Goal: Communication & Community: Answer question/provide support

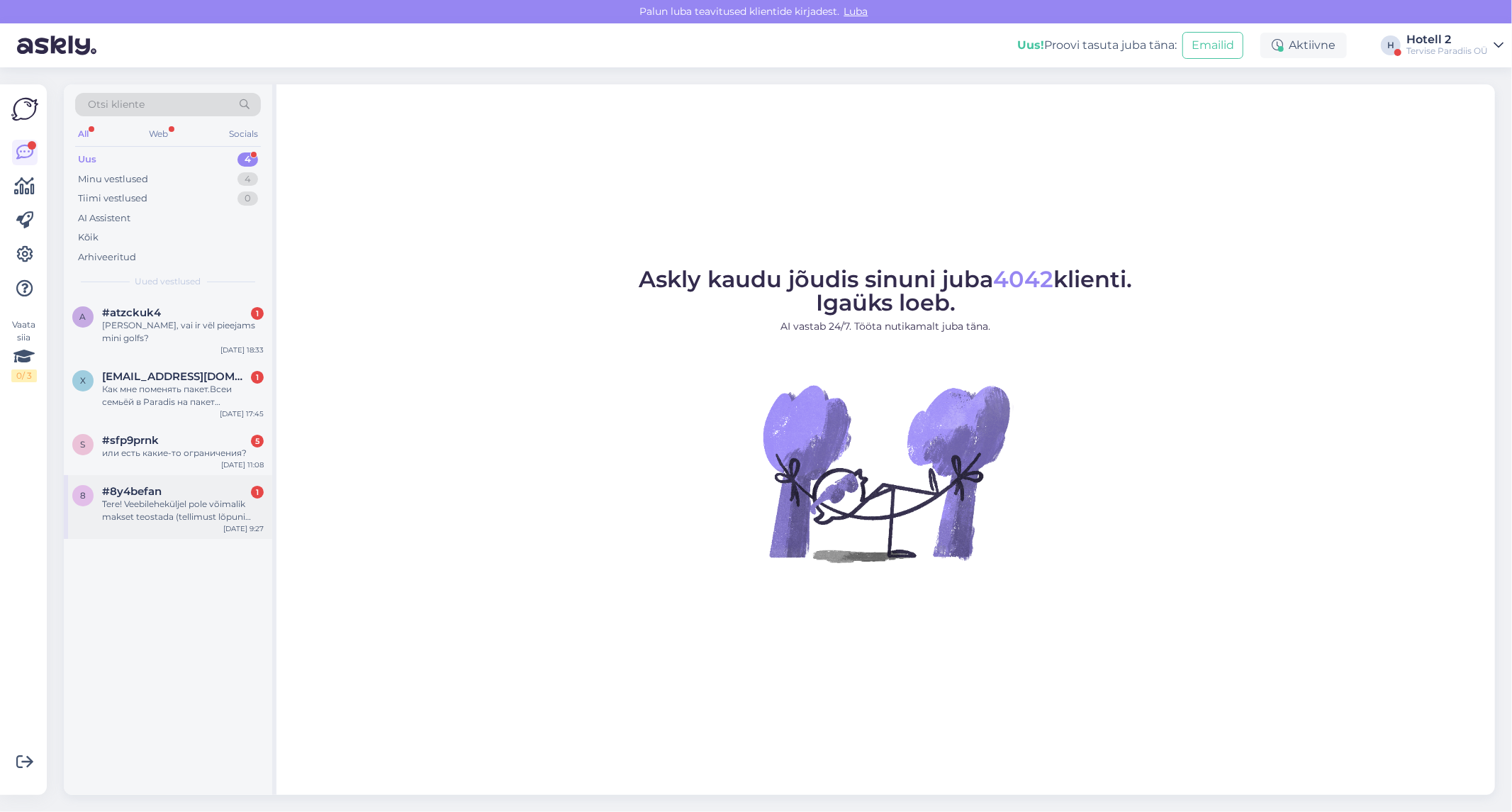
click at [179, 500] on div "Tere! Veebileheküljel pole võimalik makset teostada (tellimust lõpuni viia). Kõ…" at bounding box center [182, 511] width 161 height 26
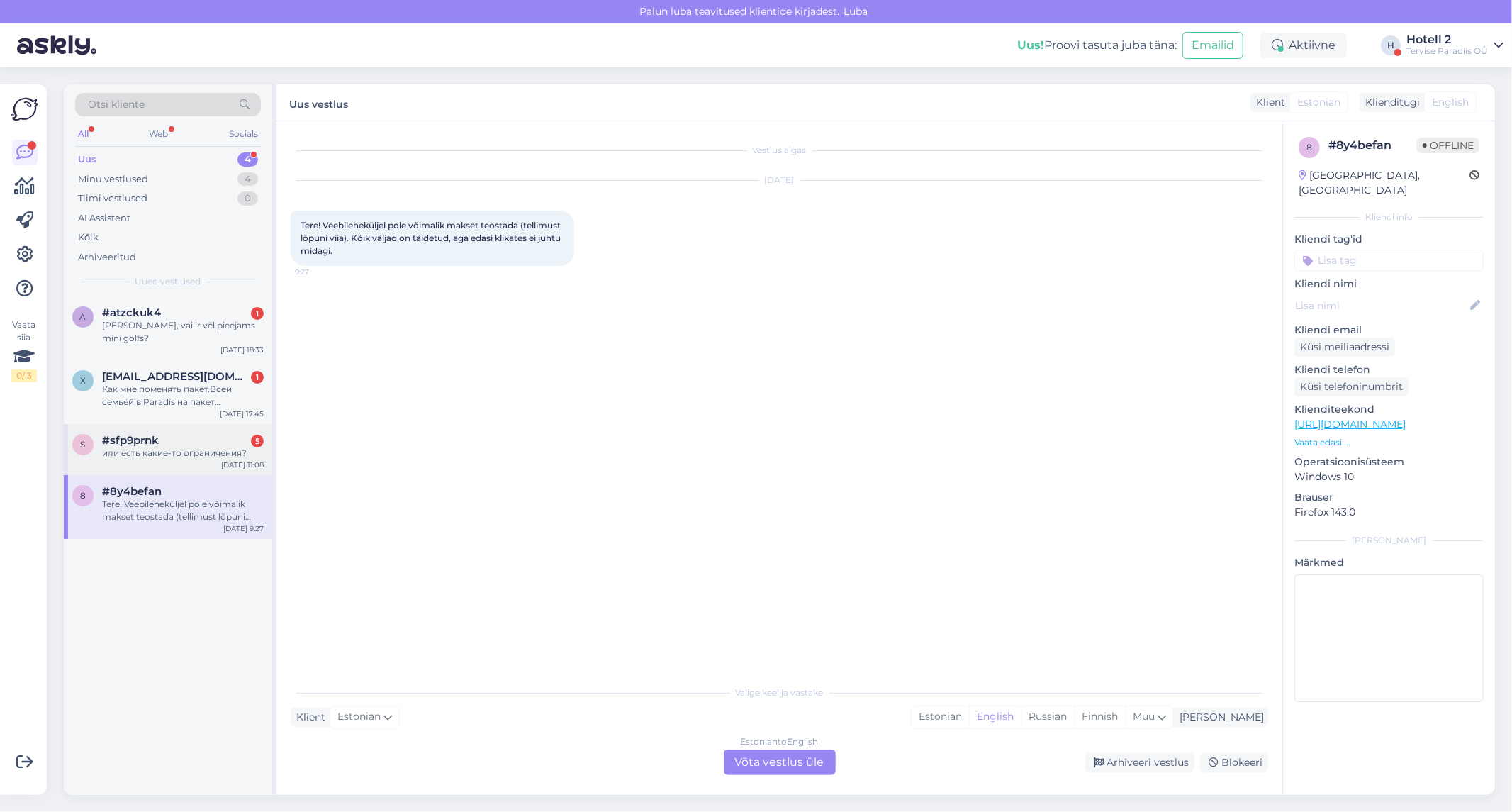
click at [171, 447] on div "или есть какие-то ограничения?" at bounding box center [182, 453] width 161 height 13
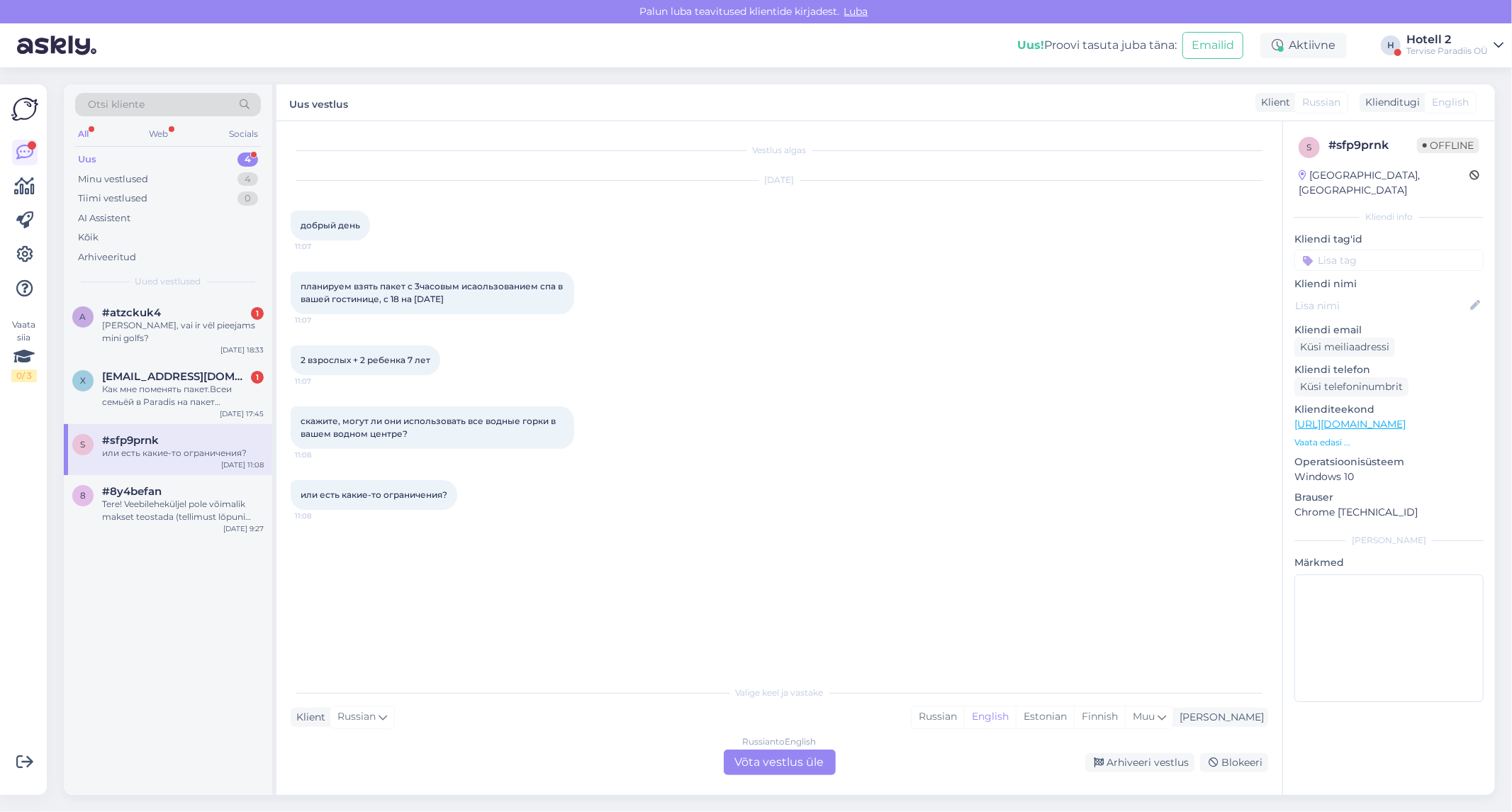
drag, startPoint x: 787, startPoint y: 768, endPoint x: 791, endPoint y: 750, distance: 18.4
click at [787, 767] on div "Russian to English Võta vestlus üle" at bounding box center [779, 763] width 112 height 26
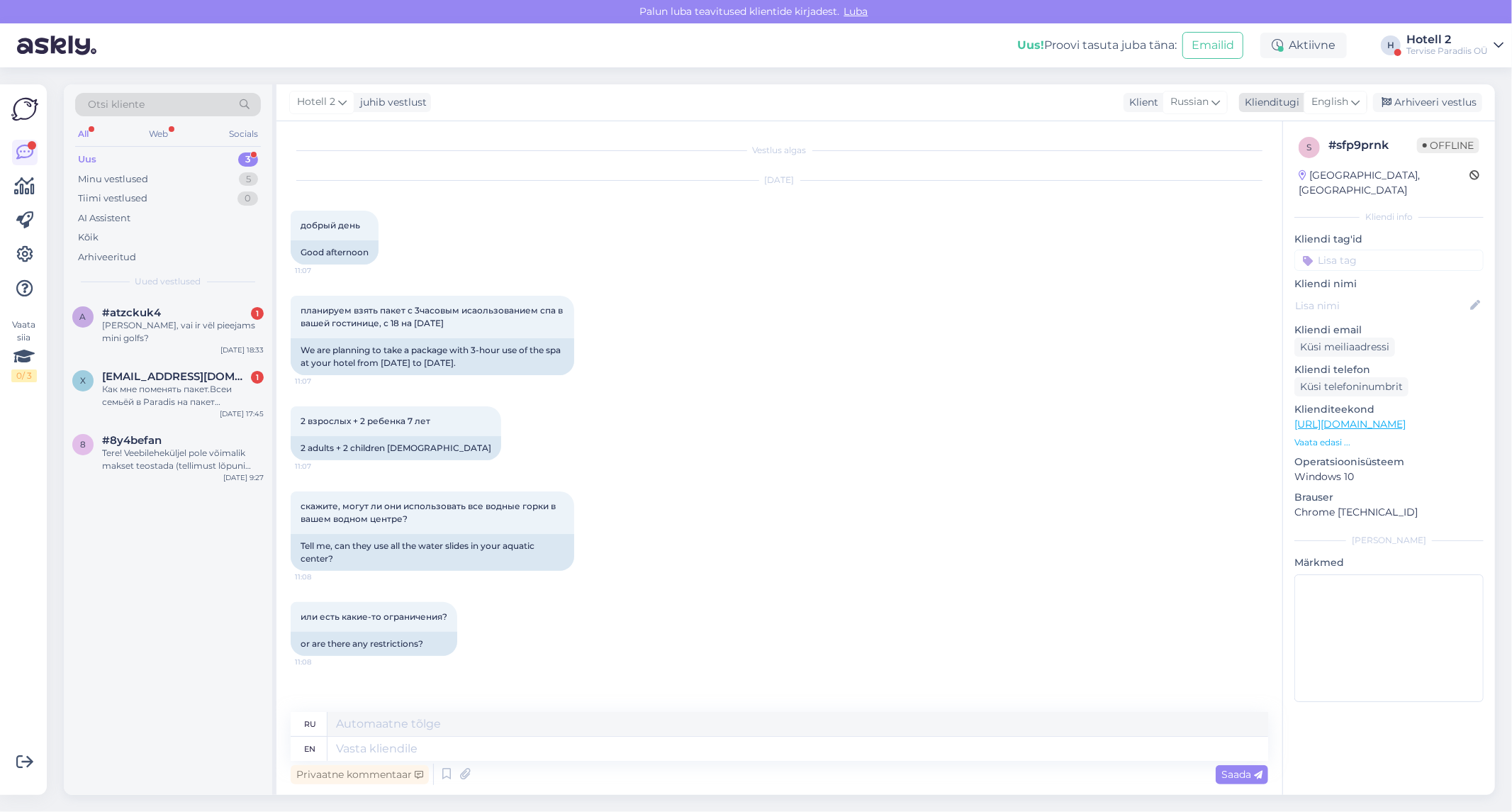
click at [1315, 96] on span "English" at bounding box center [1329, 102] width 37 height 16
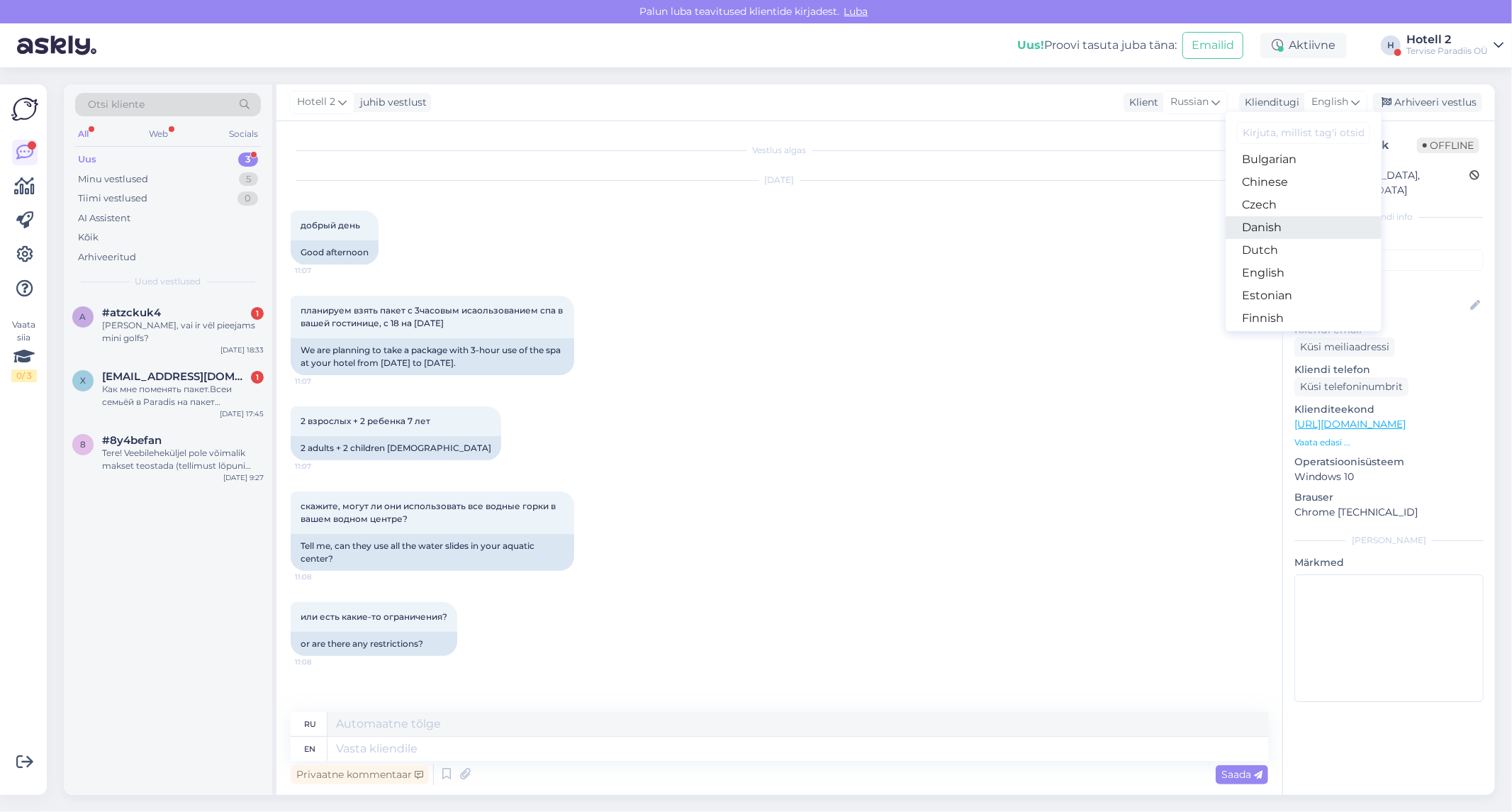
scroll to position [79, 0]
click at [1272, 271] on link "Estonian" at bounding box center [1303, 268] width 156 height 23
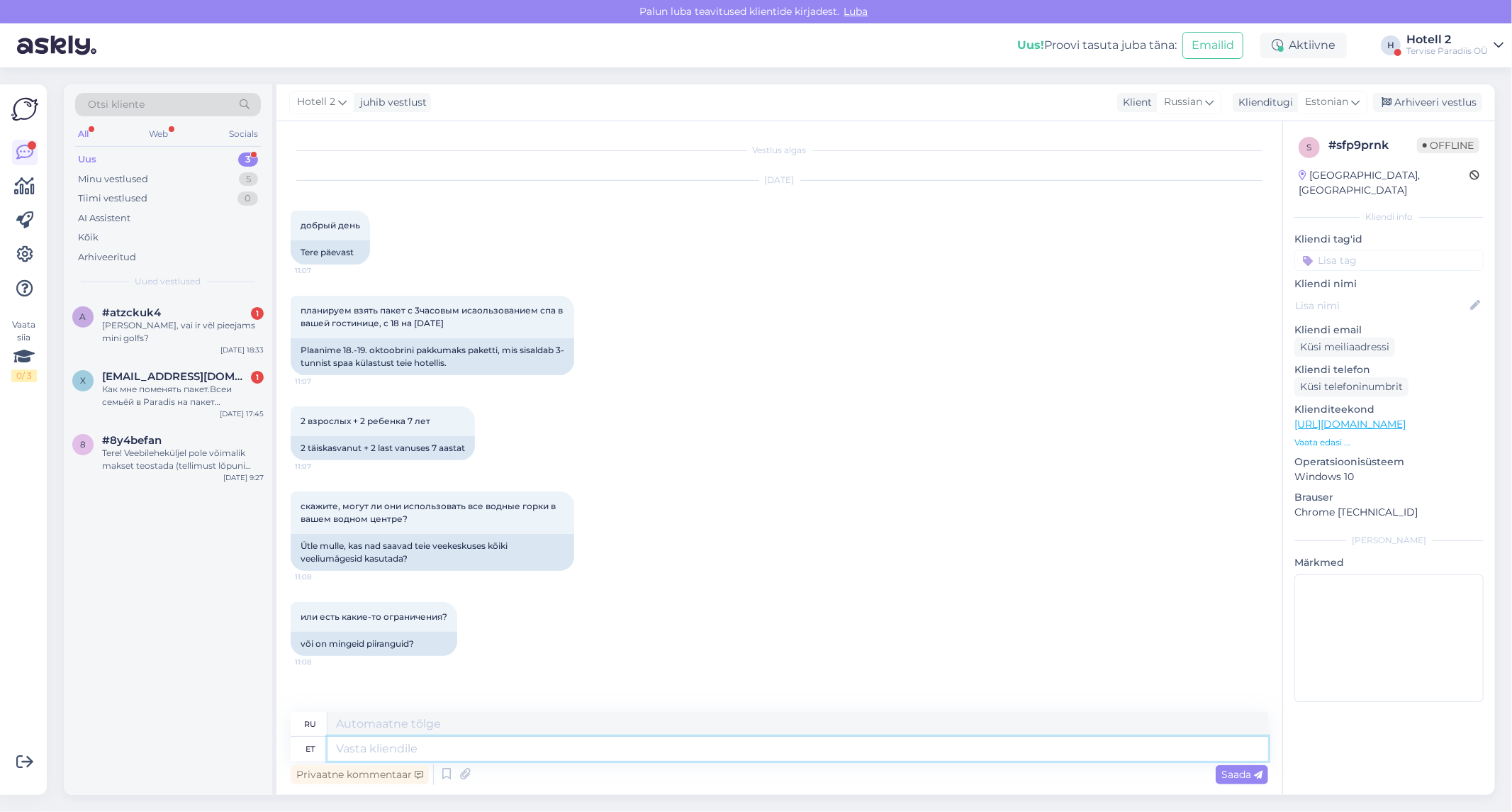
click at [518, 752] on textarea at bounding box center [798, 749] width 941 height 24
type textarea "Saate i"
type textarea "Ты можешь"
type textarea "Saate infot t"
type textarea "Получить информацию"
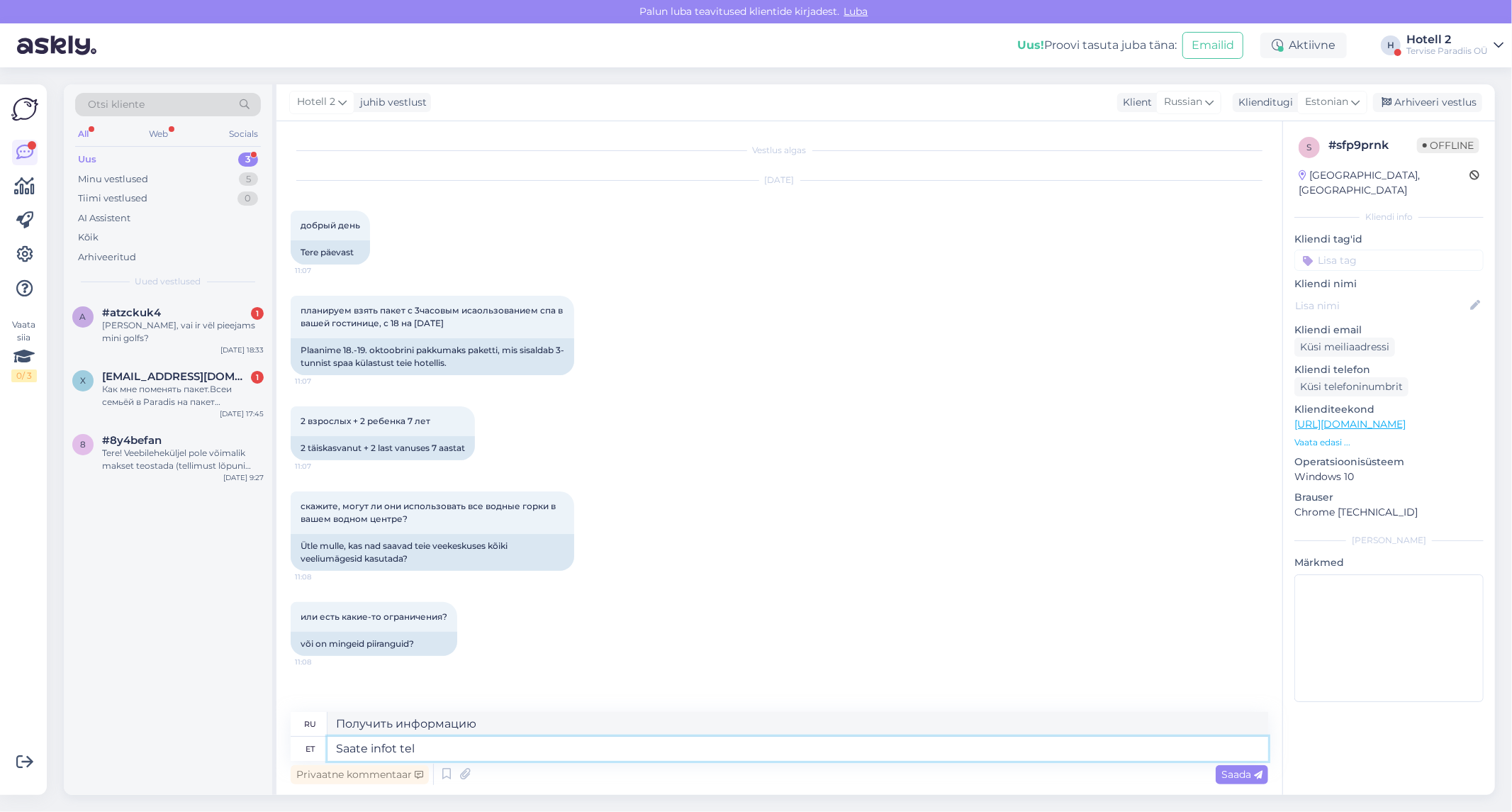
type textarea "Saate infot tel"
type textarea "Информацию можно получить по телефону."
type textarea "Saate infot tel 44"
type textarea "Информацию можно получить, позвонив по номеру 44."
type textarea "Saate infot tel [PHONE_NUMBER]"
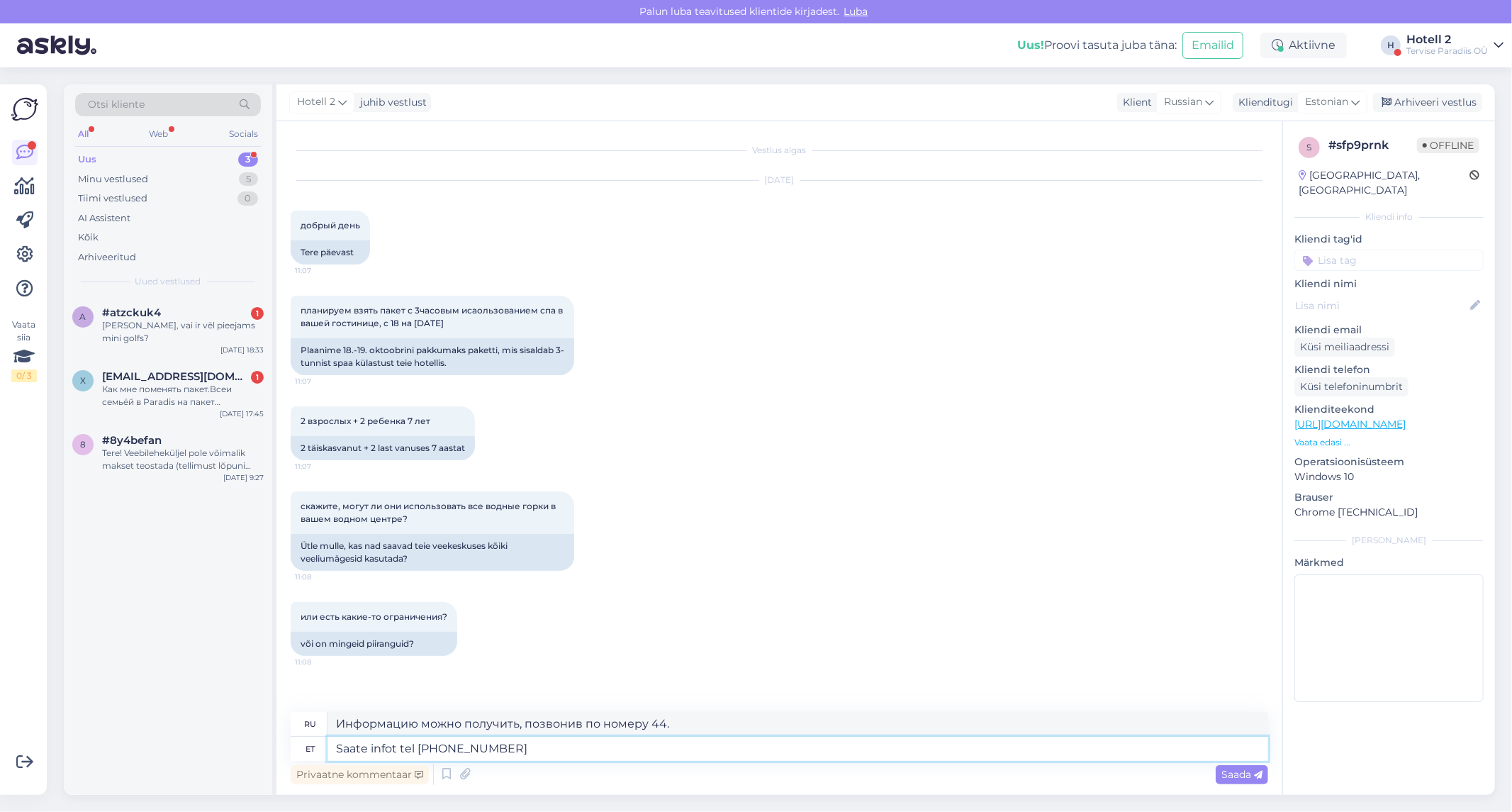
type textarea "Для получения информации звоните по телефону 4451666."
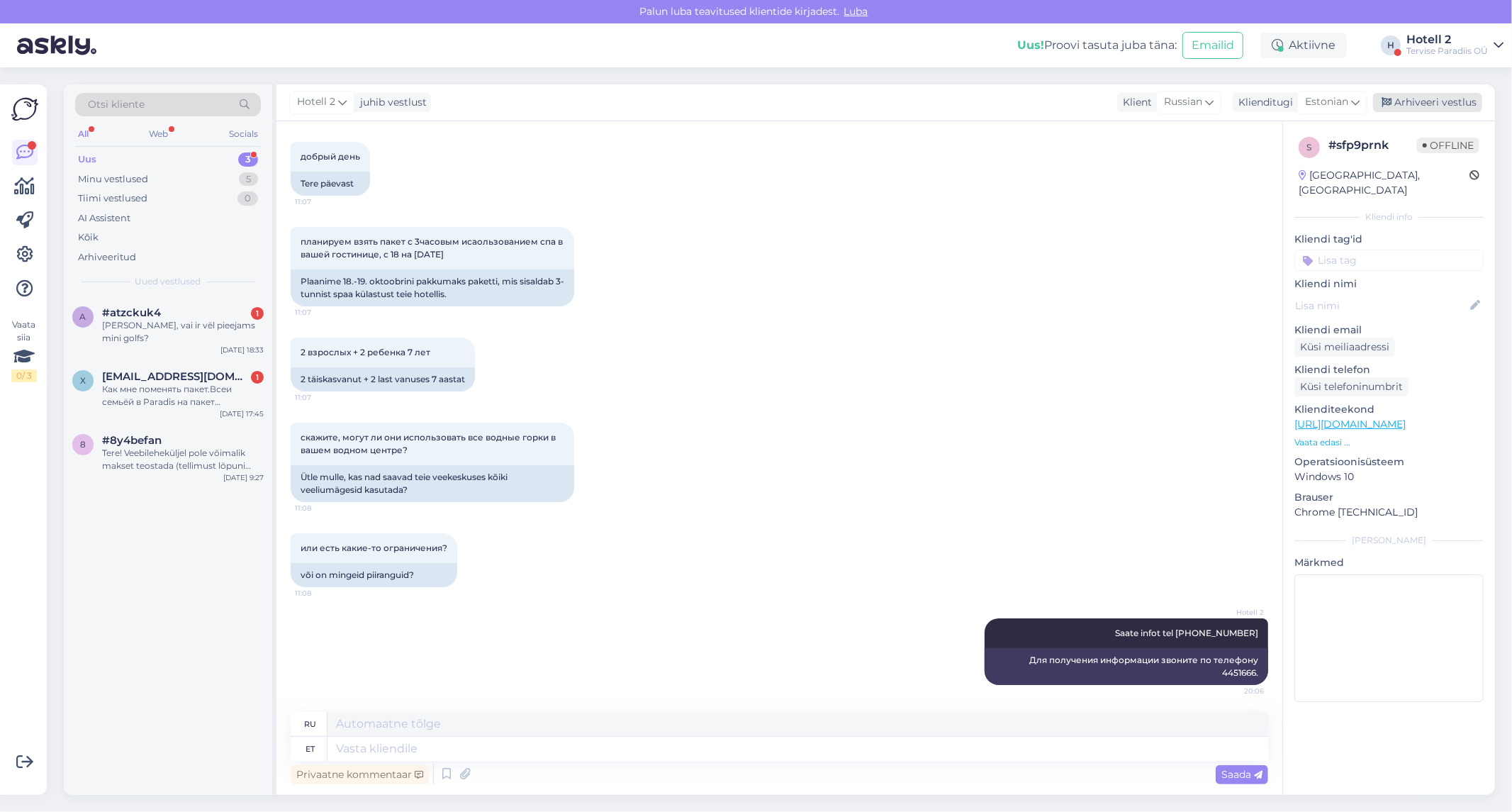
click at [1425, 104] on div "Arhiveeri vestlus" at bounding box center [1427, 103] width 109 height 19
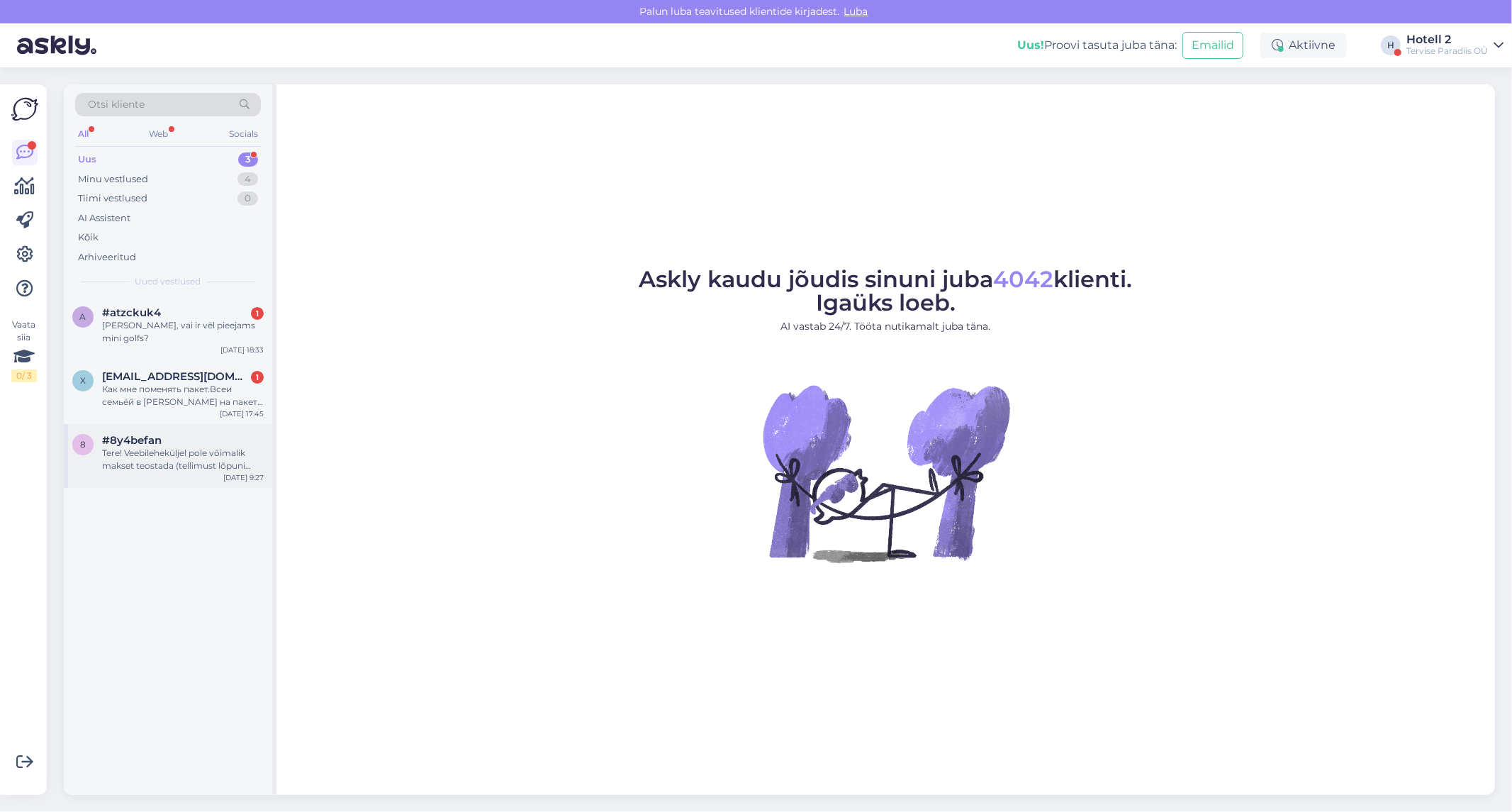
click at [187, 447] on div "Tere! Veebileheküljel pole võimalik makset teostada (tellimust lõpuni viia). Kõ…" at bounding box center [182, 460] width 161 height 26
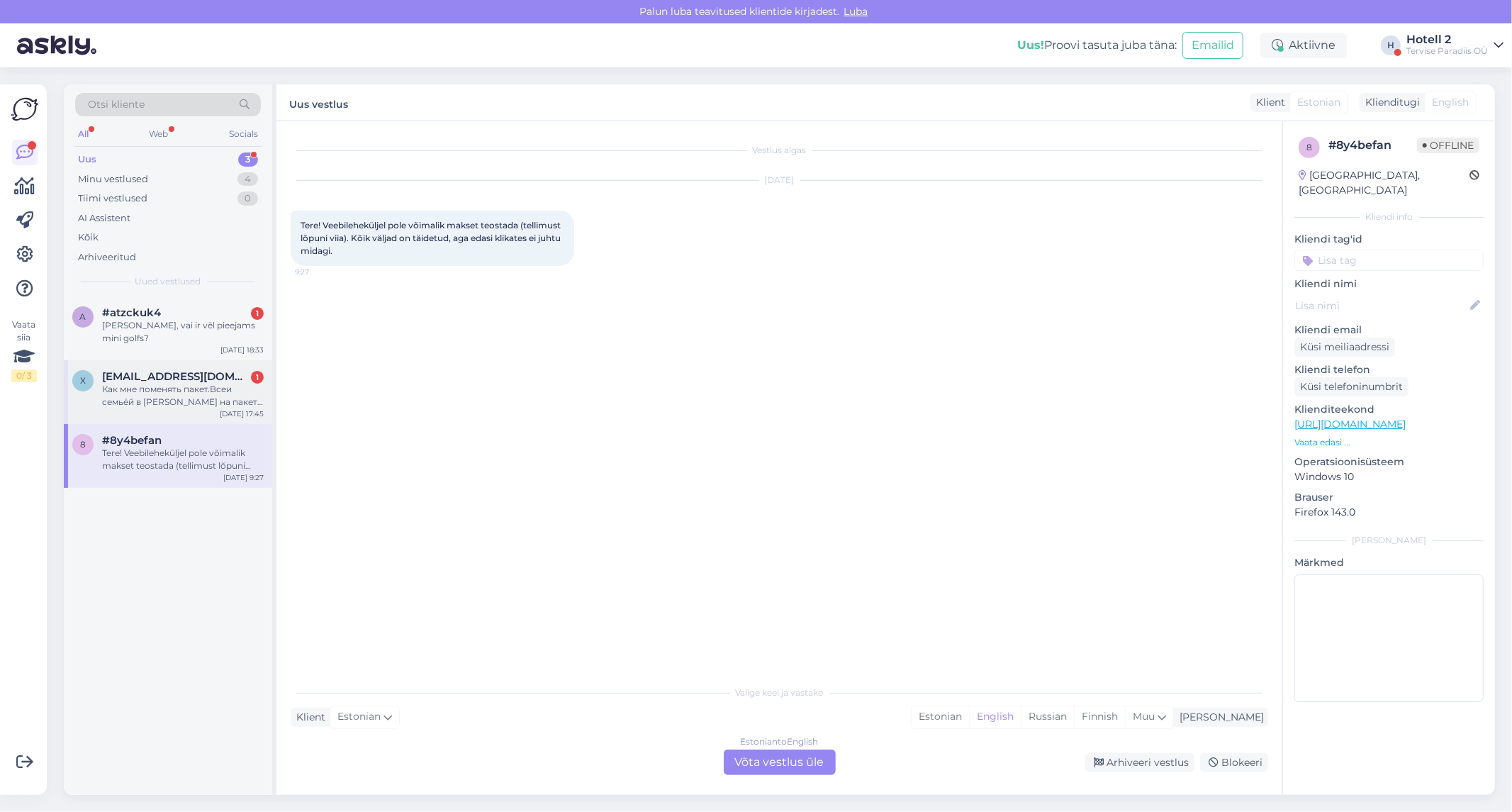
click at [155, 370] on span "[EMAIL_ADDRESS][DOMAIN_NAME]" at bounding box center [176, 377] width 148 height 13
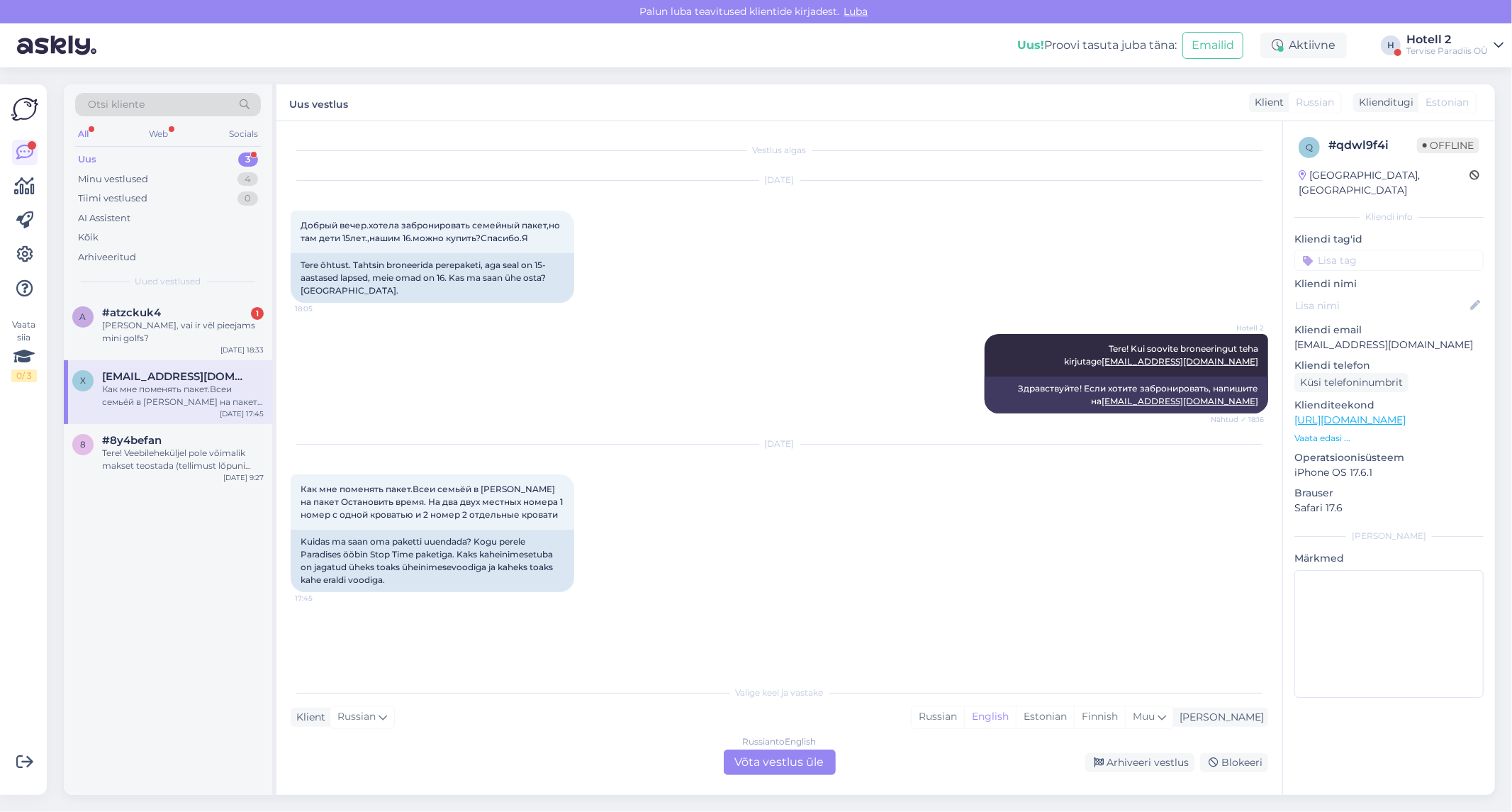
click at [771, 761] on div "Russian to English Võta vestlus üle" at bounding box center [779, 763] width 112 height 26
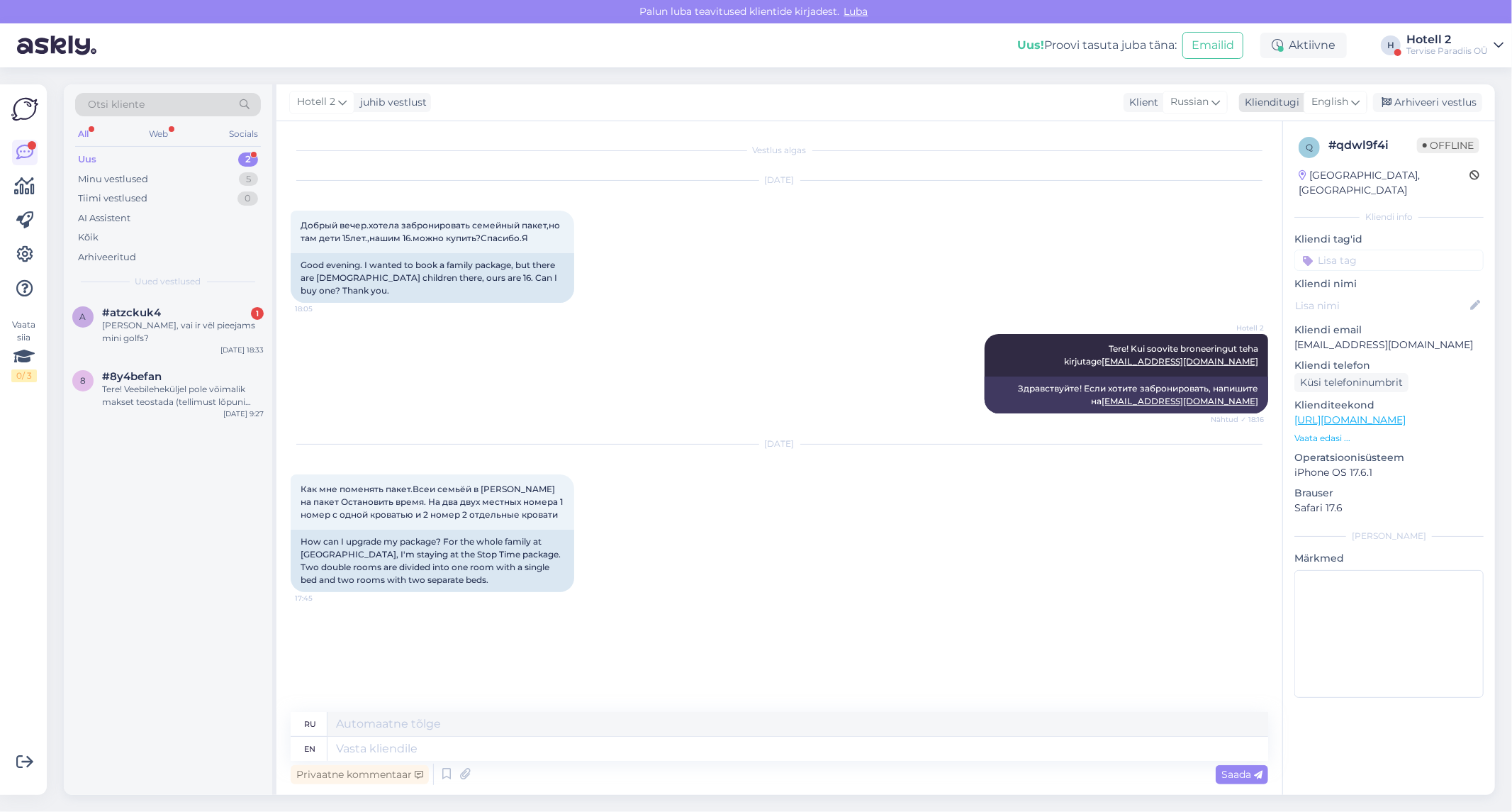
click at [1340, 100] on span "English" at bounding box center [1329, 102] width 37 height 16
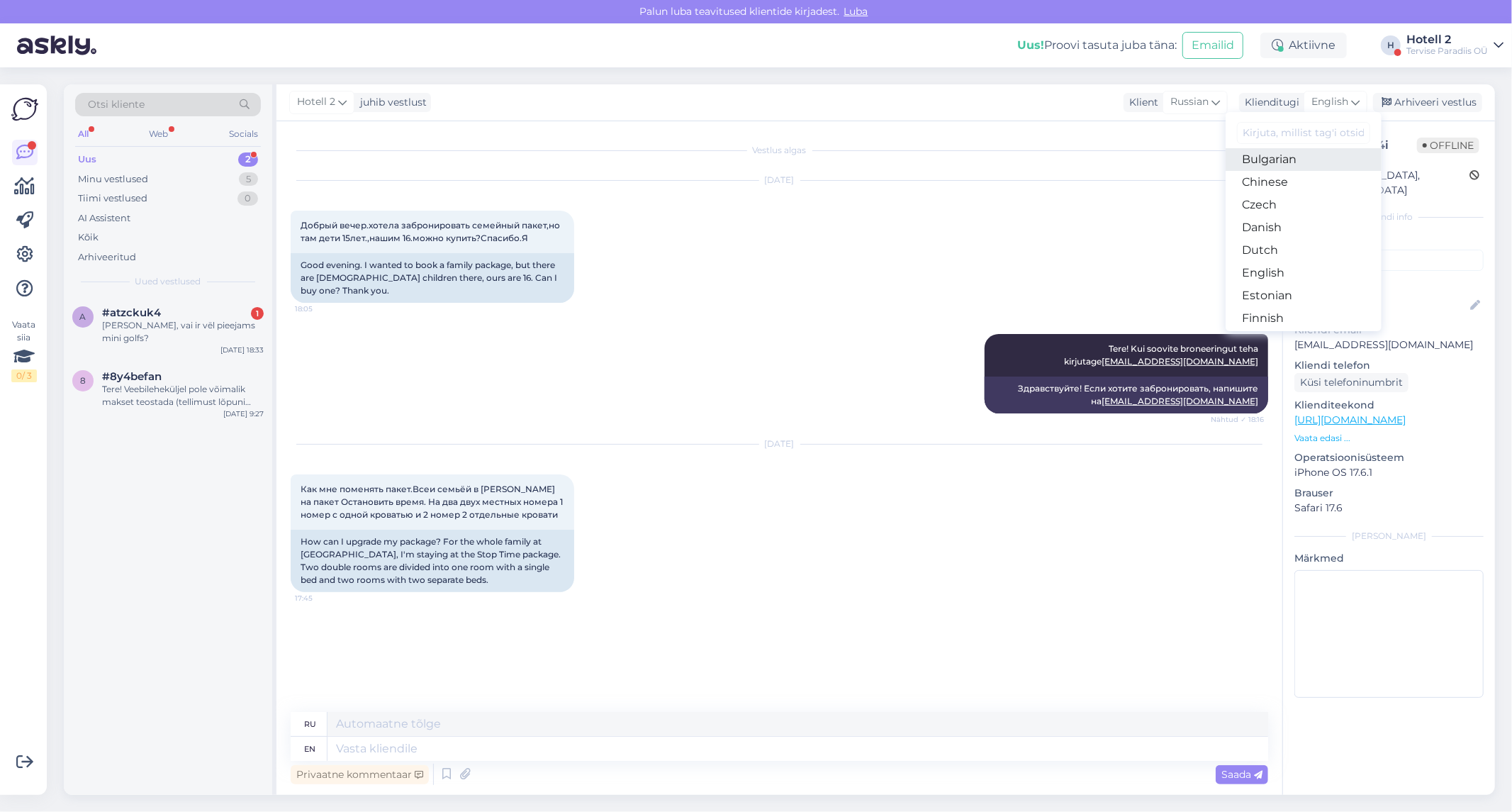
scroll to position [79, 0]
click at [1283, 264] on link "Estonian" at bounding box center [1303, 268] width 156 height 23
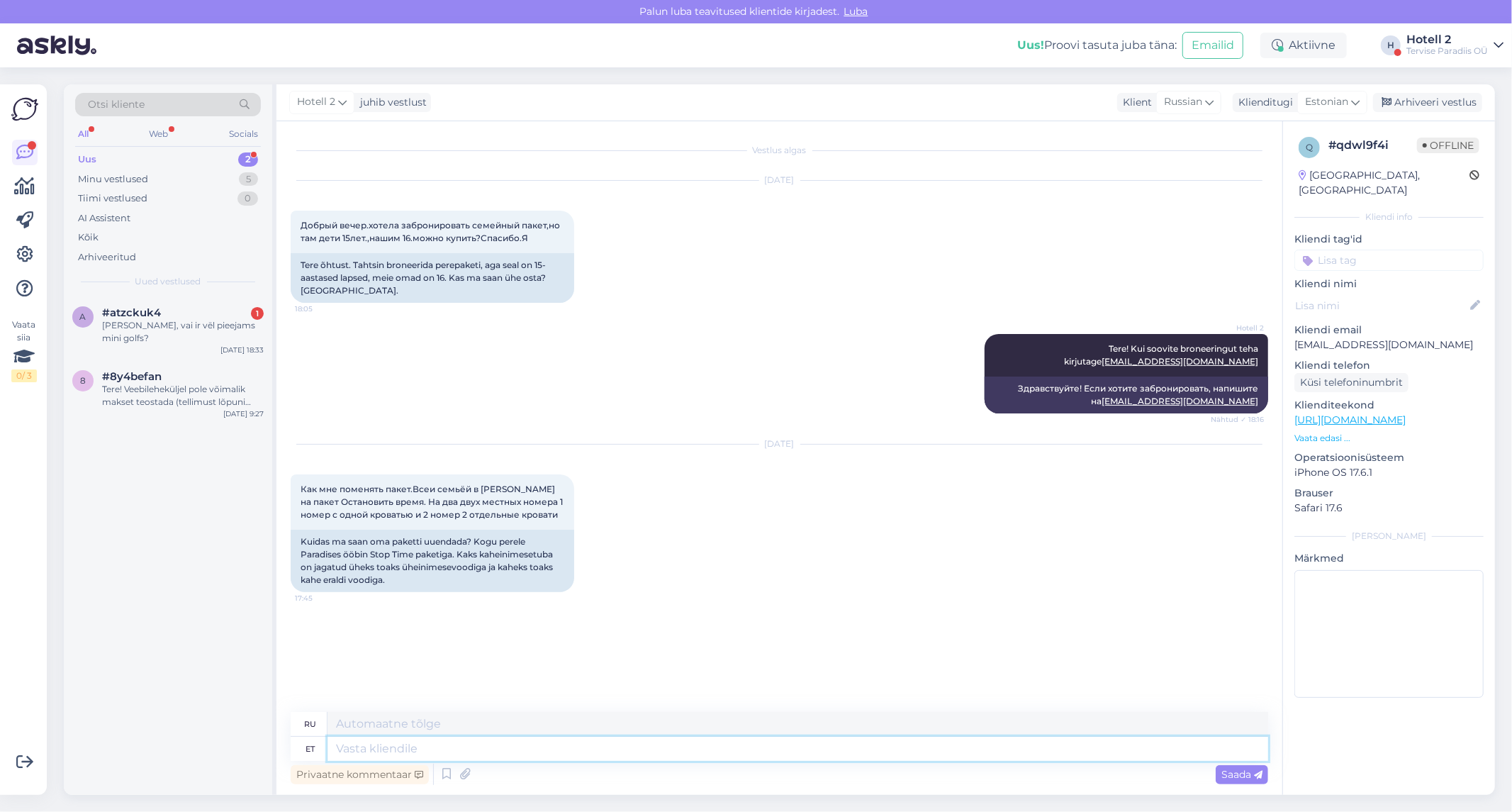
click at [478, 750] on textarea at bounding box center [798, 749] width 941 height 24
type textarea "Palun"
type textarea "Пожалуйста"
type textarea "Palun kirjutage"
type textarea "Пожалуйста, напишите"
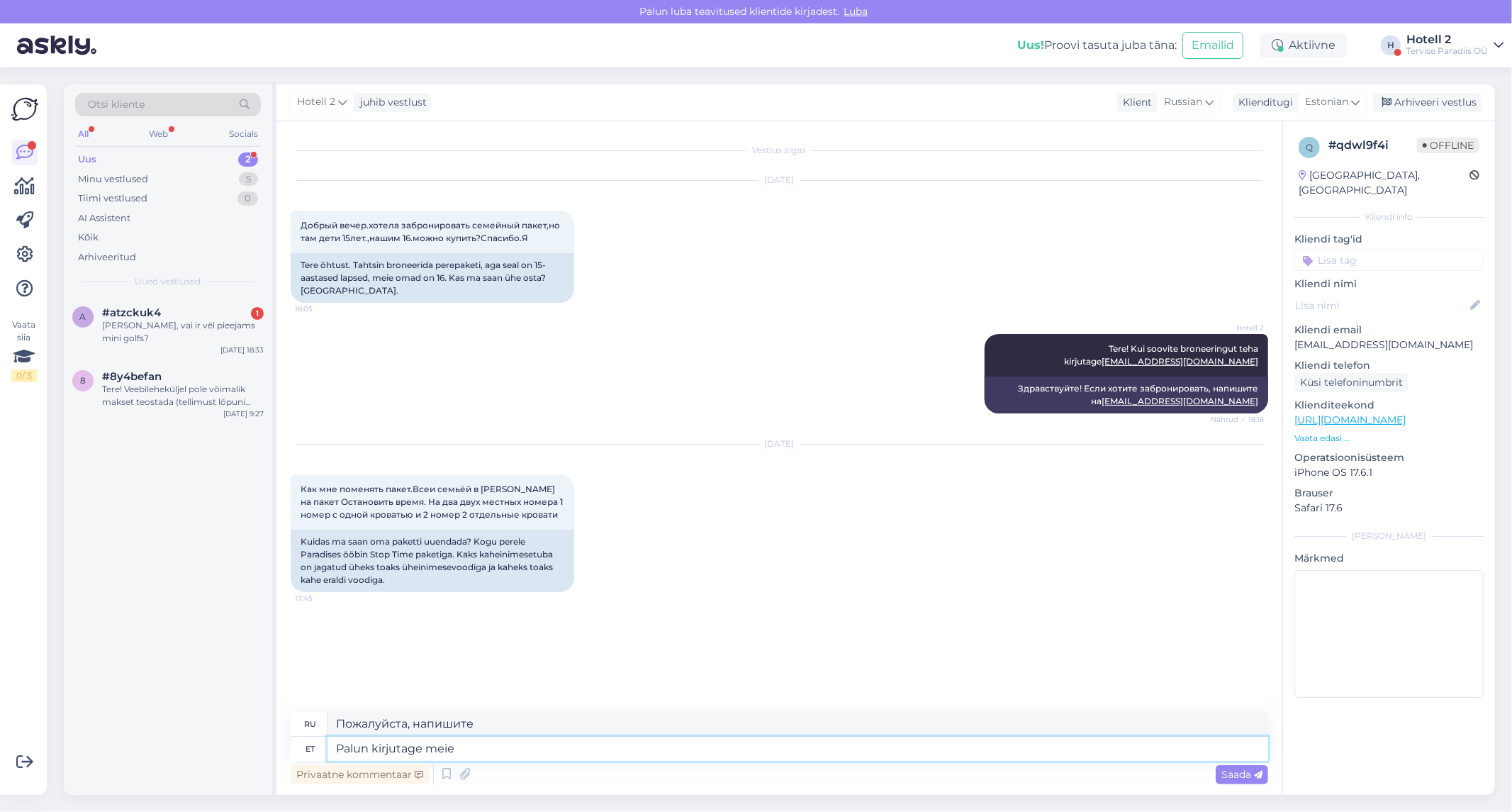
type textarea "Palun kirjutage meie m"
type textarea "Пожалуйста, напишите нам"
type textarea "Palun kirjutage meie müügiosakonda sa"
type textarea "Пожалуйста, напишите в наш отдел продаж."
type textarea "Palun kirjutage meie müügiosakonda sales@spa.ee"
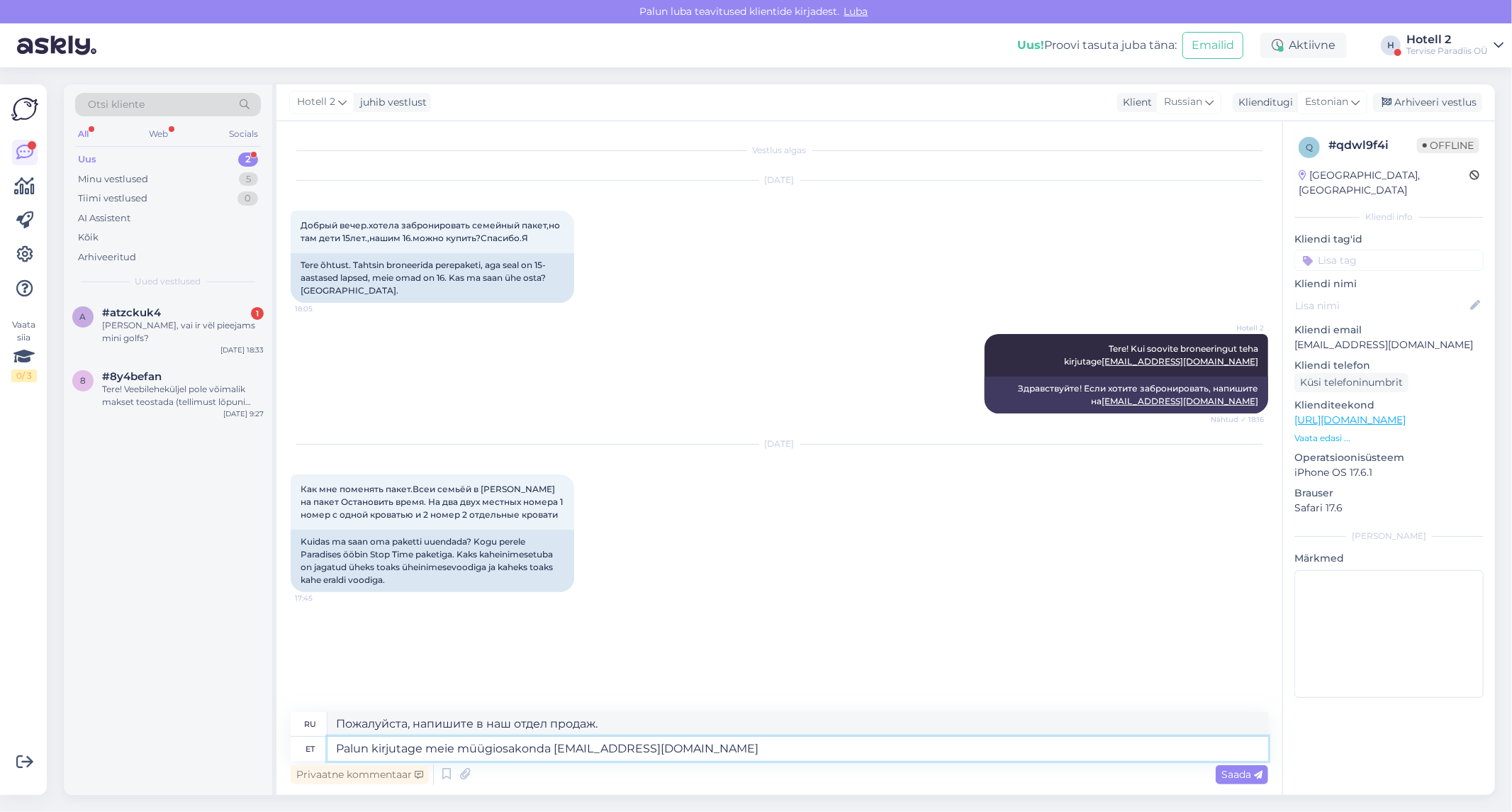
type textarea "Пожалуйста, напишите в наш отдел продаж sales@spa.ee"
type textarea "Palun kirjutage meie müügiosakonda sales@spa.ee"
click at [1242, 787] on div "Privaatne kommentaar Saada" at bounding box center [779, 775] width 977 height 27
click at [1245, 775] on span "Saada" at bounding box center [1241, 775] width 41 height 13
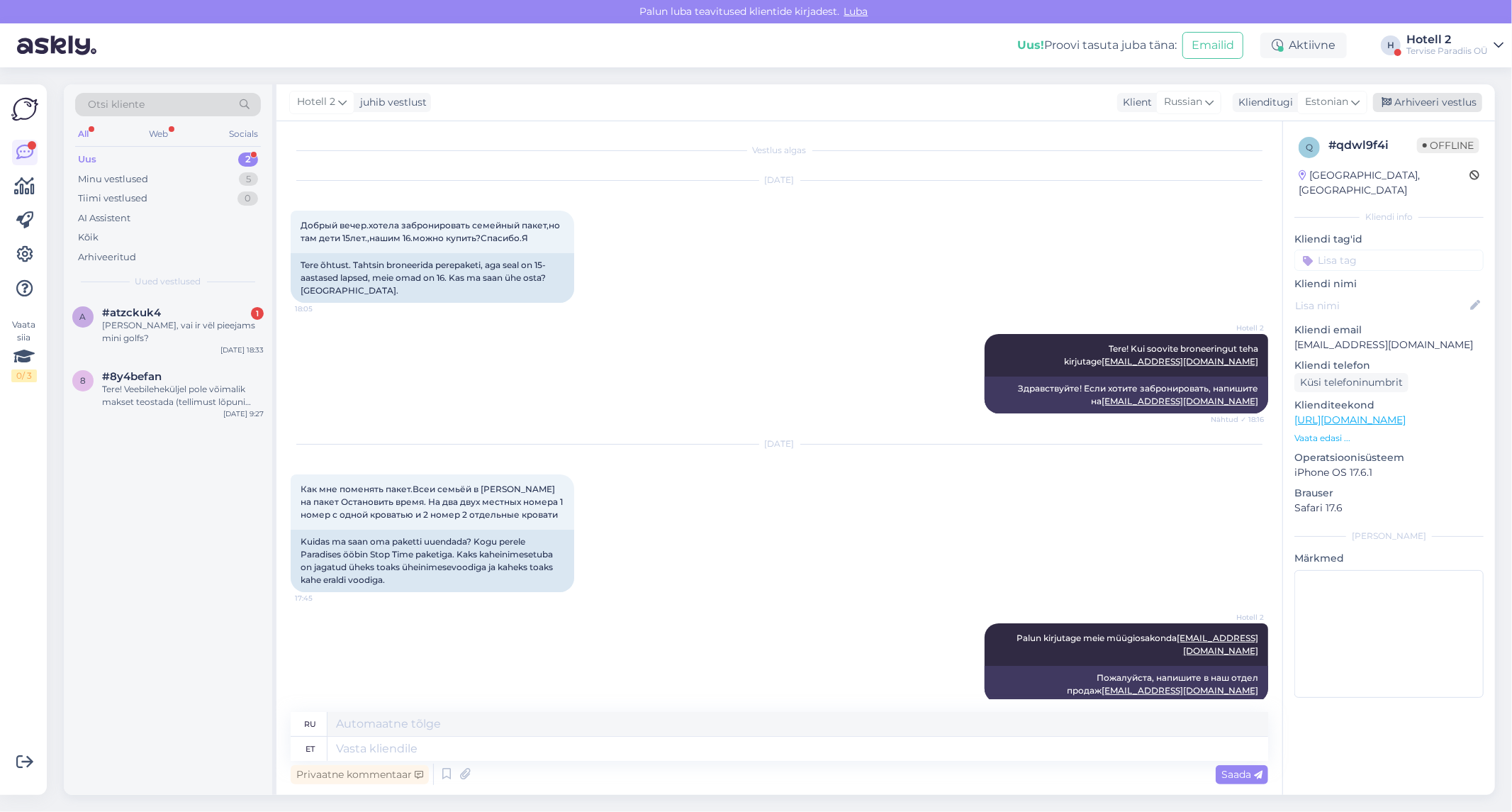
click at [1437, 95] on div "Arhiveeri vestlus" at bounding box center [1427, 103] width 109 height 19
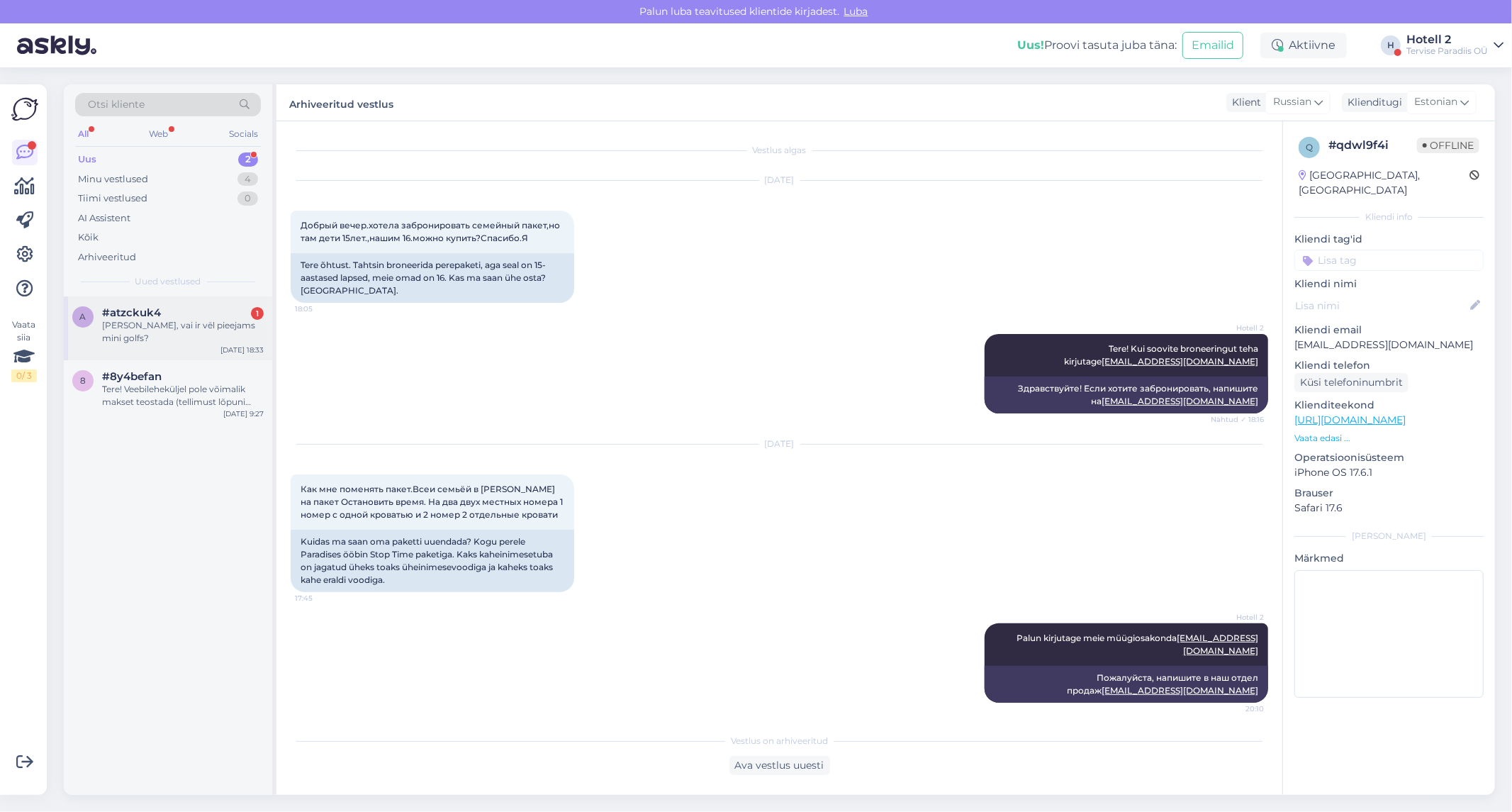
drag, startPoint x: 207, startPoint y: 329, endPoint x: 288, endPoint y: 359, distance: 86.4
click at [206, 329] on div "[PERSON_NAME], vai ir vēl pieejams mini golfs?" at bounding box center [182, 332] width 161 height 26
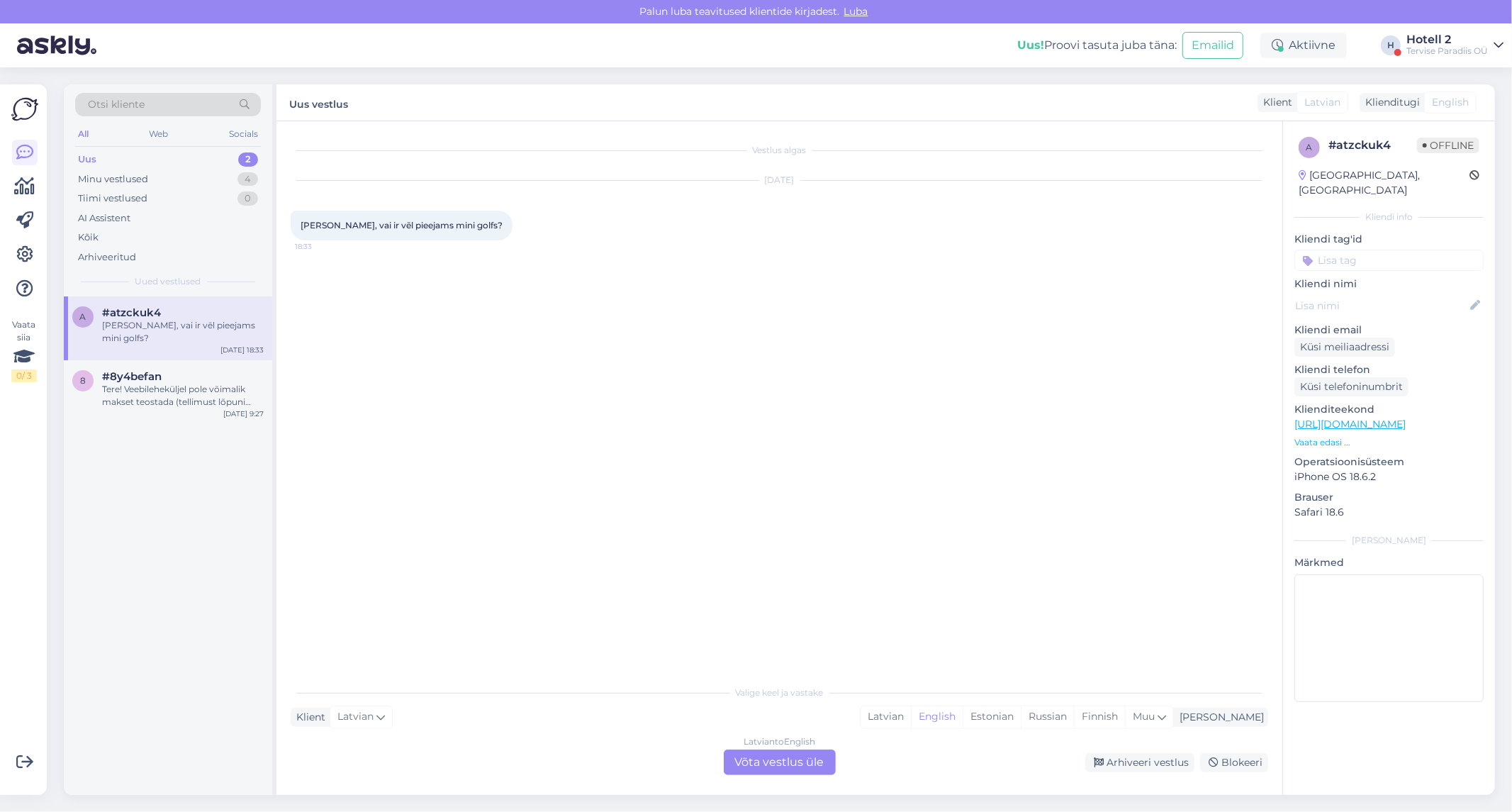
click at [750, 760] on div "Latvian to English Võta vestlus üle" at bounding box center [779, 763] width 112 height 26
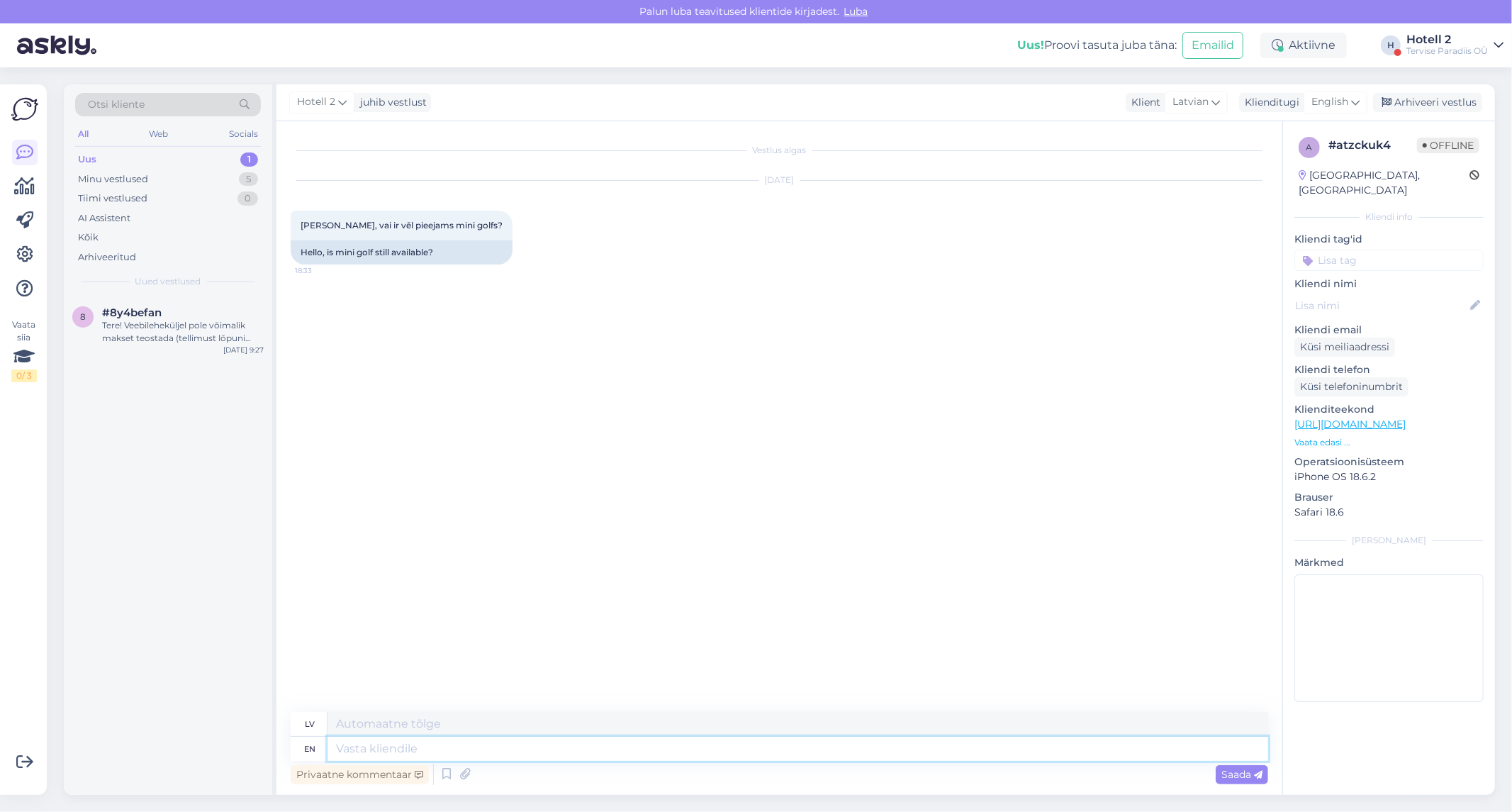
click at [728, 750] on textarea at bounding box center [798, 749] width 941 height 24
type textarea "Ei,"
type textarea "Ei"
type textarea "Ei,"
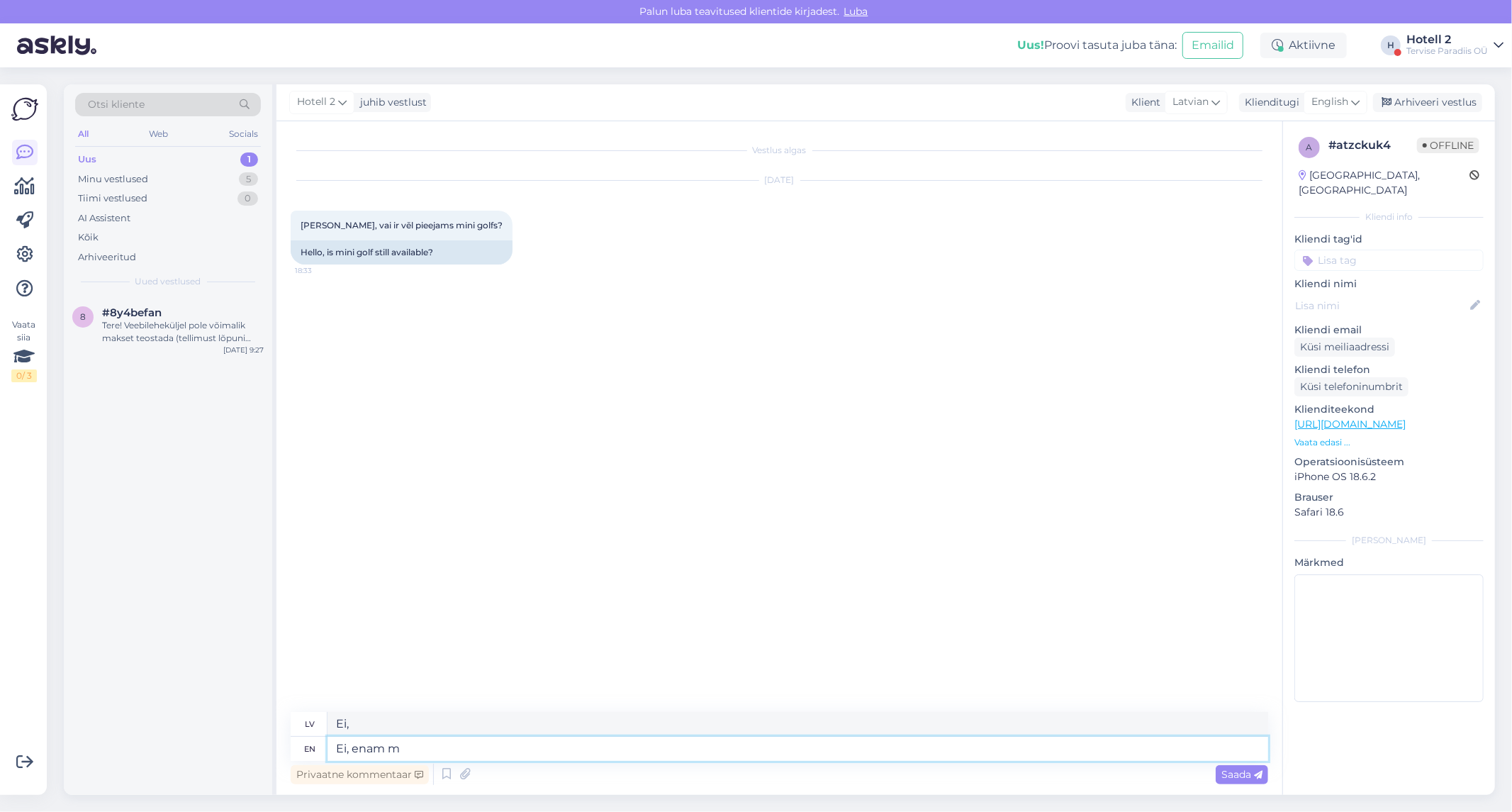
type textarea "Ei, enam mi"
type textarea "Ei, emalja"
type textarea "Ei, enam mitte."
type textarea "Ei, emalja ne."
type textarea "Ei, enam mitte."
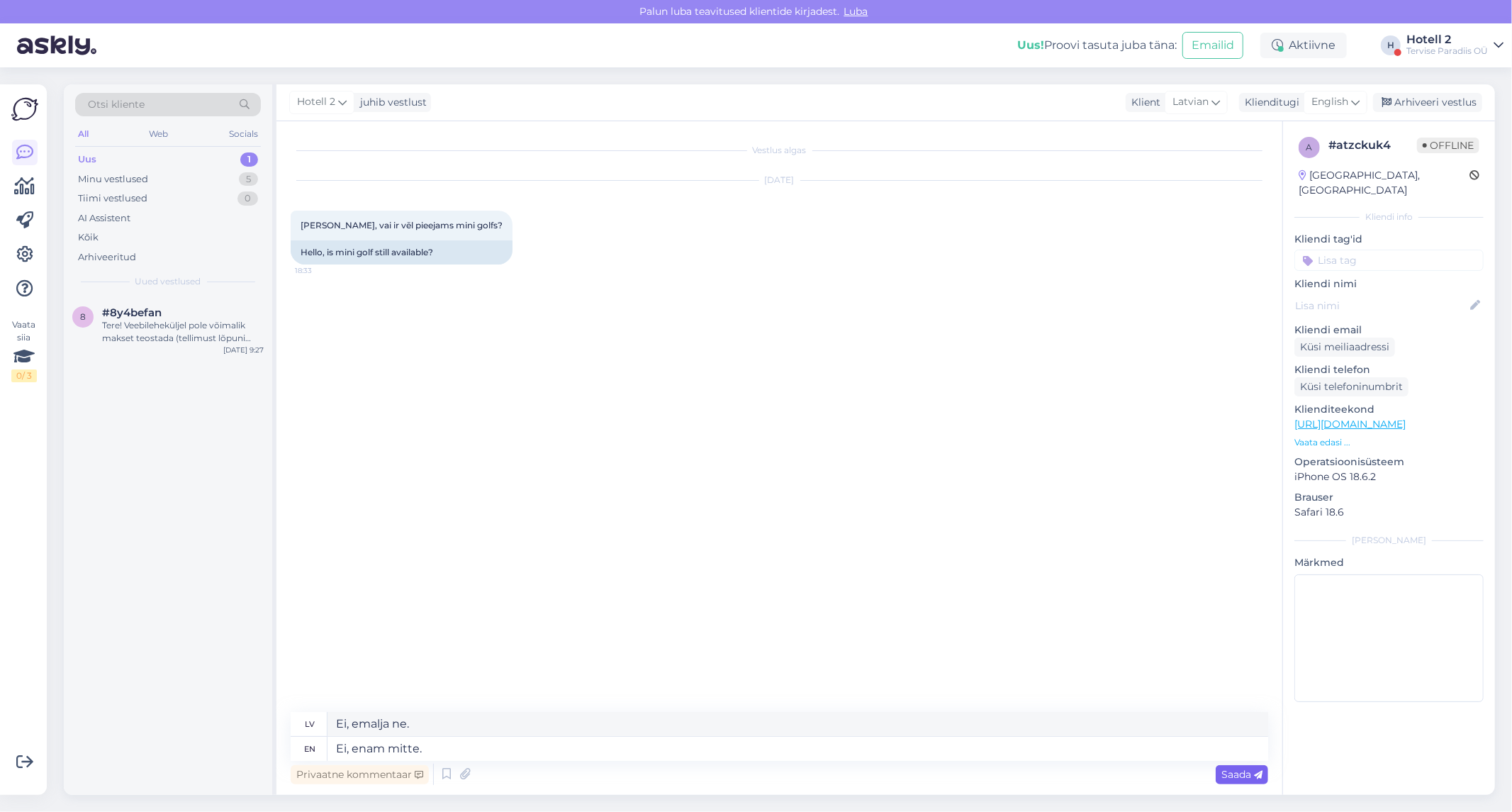
click at [1245, 771] on span "Saada" at bounding box center [1241, 775] width 41 height 13
click at [1428, 98] on div "Arhiveeri vestlus" at bounding box center [1427, 103] width 109 height 19
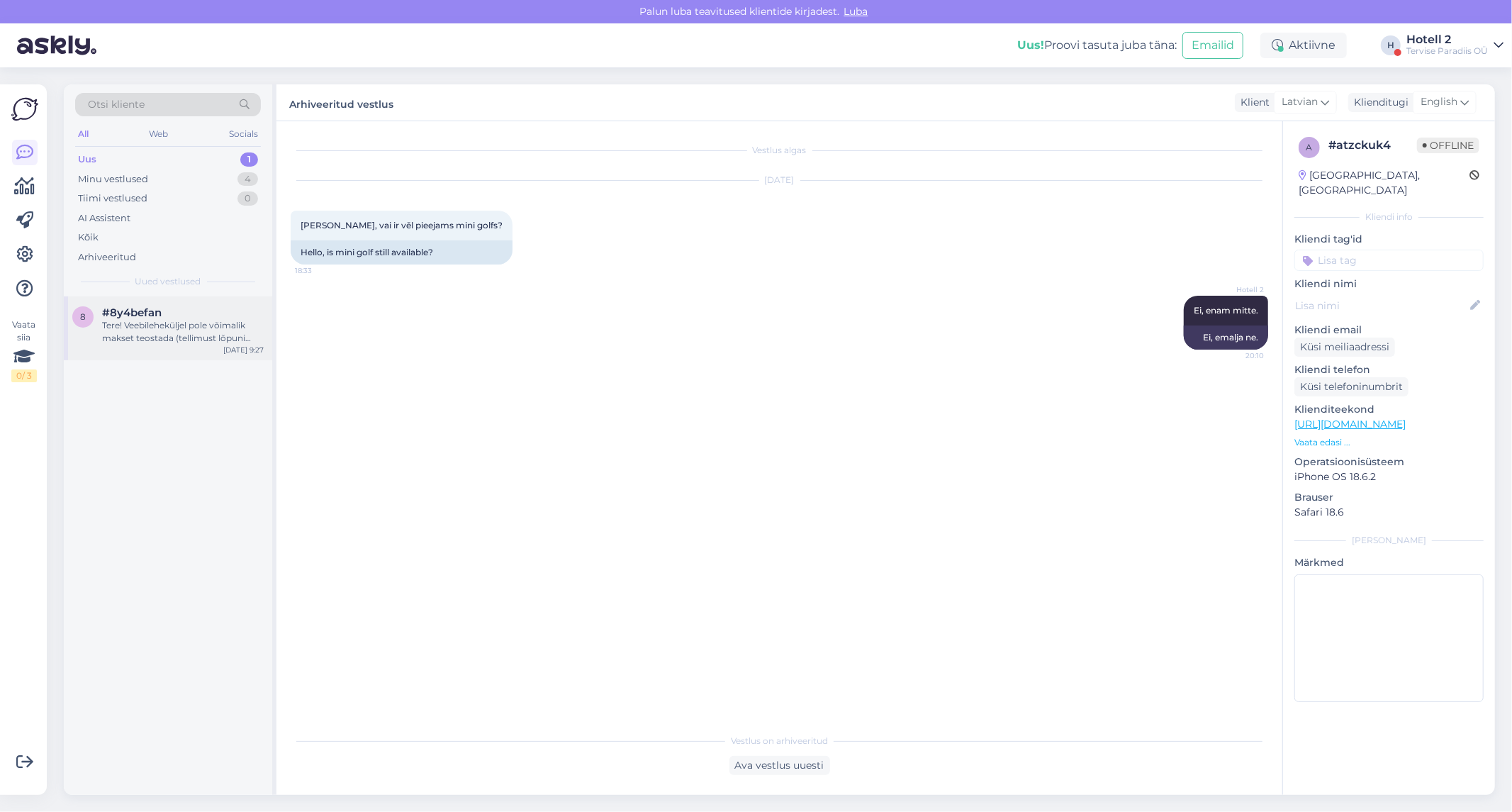
click at [170, 323] on div "Tere! Veebileheküljel pole võimalik makset teostada (tellimust lõpuni viia). Kõ…" at bounding box center [182, 332] width 161 height 26
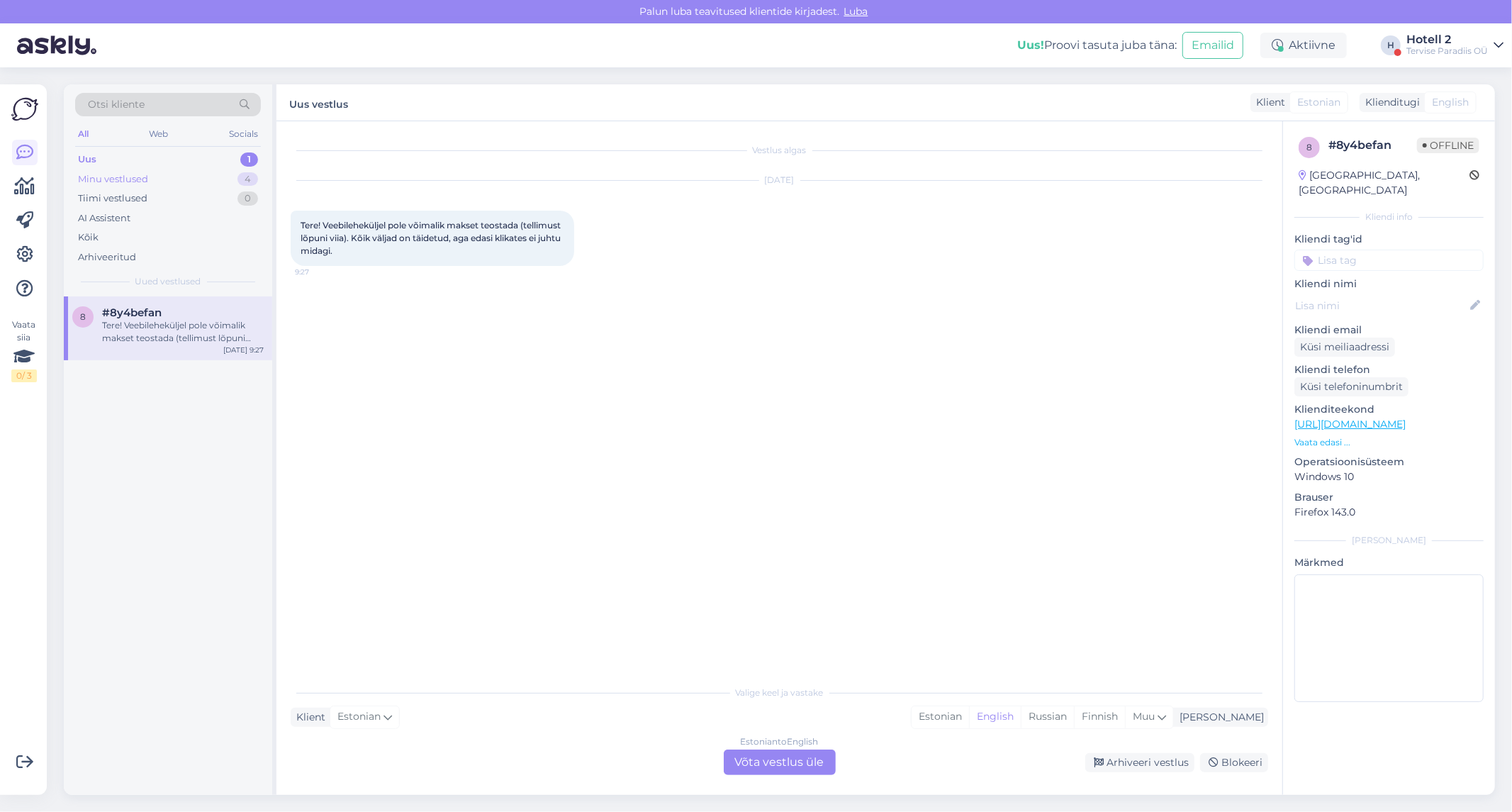
click at [148, 171] on div "Minu vestlused 4" at bounding box center [168, 179] width 186 height 20
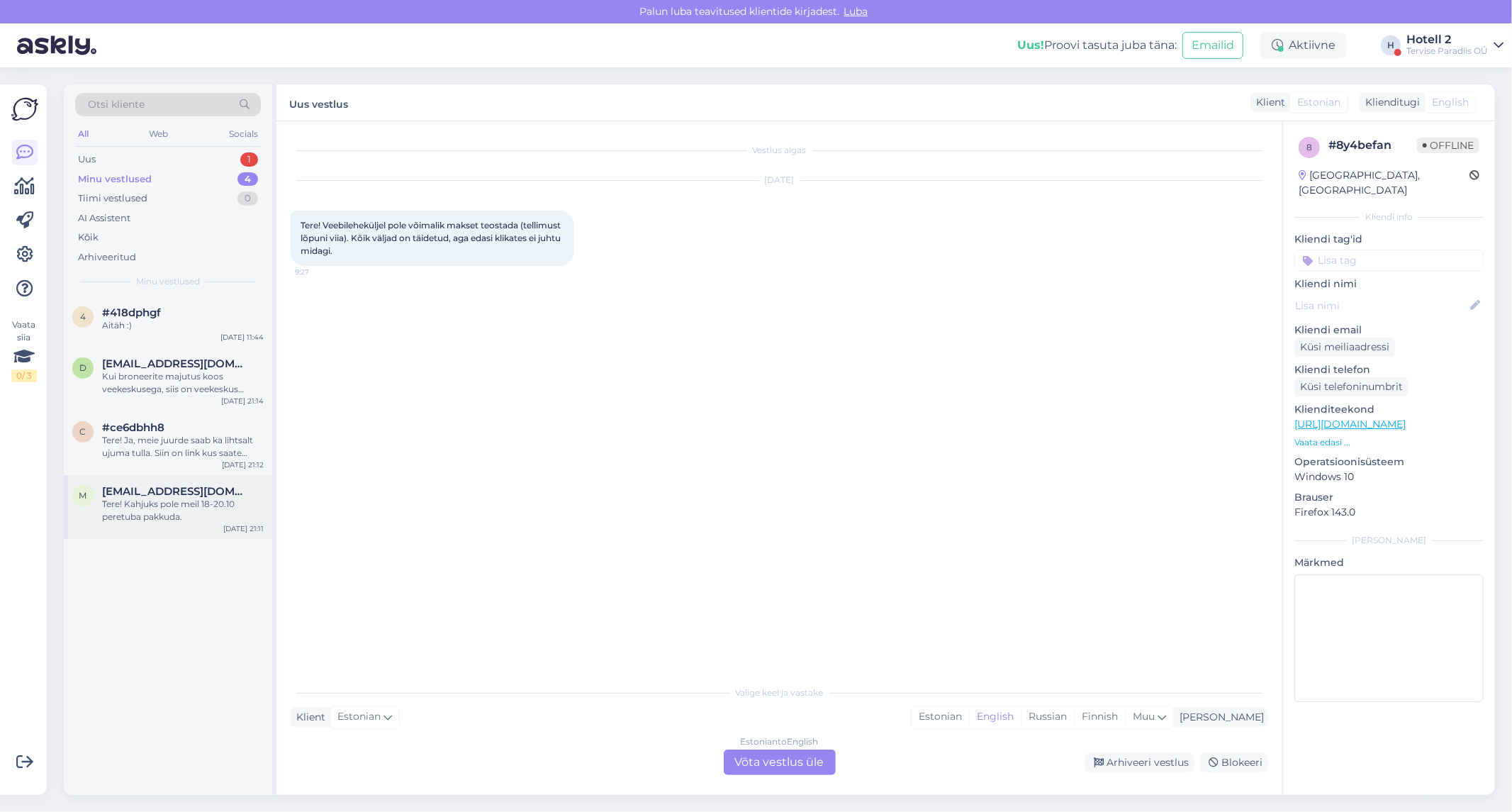
click at [154, 491] on span "madlisuuder@gmail.com" at bounding box center [176, 491] width 148 height 13
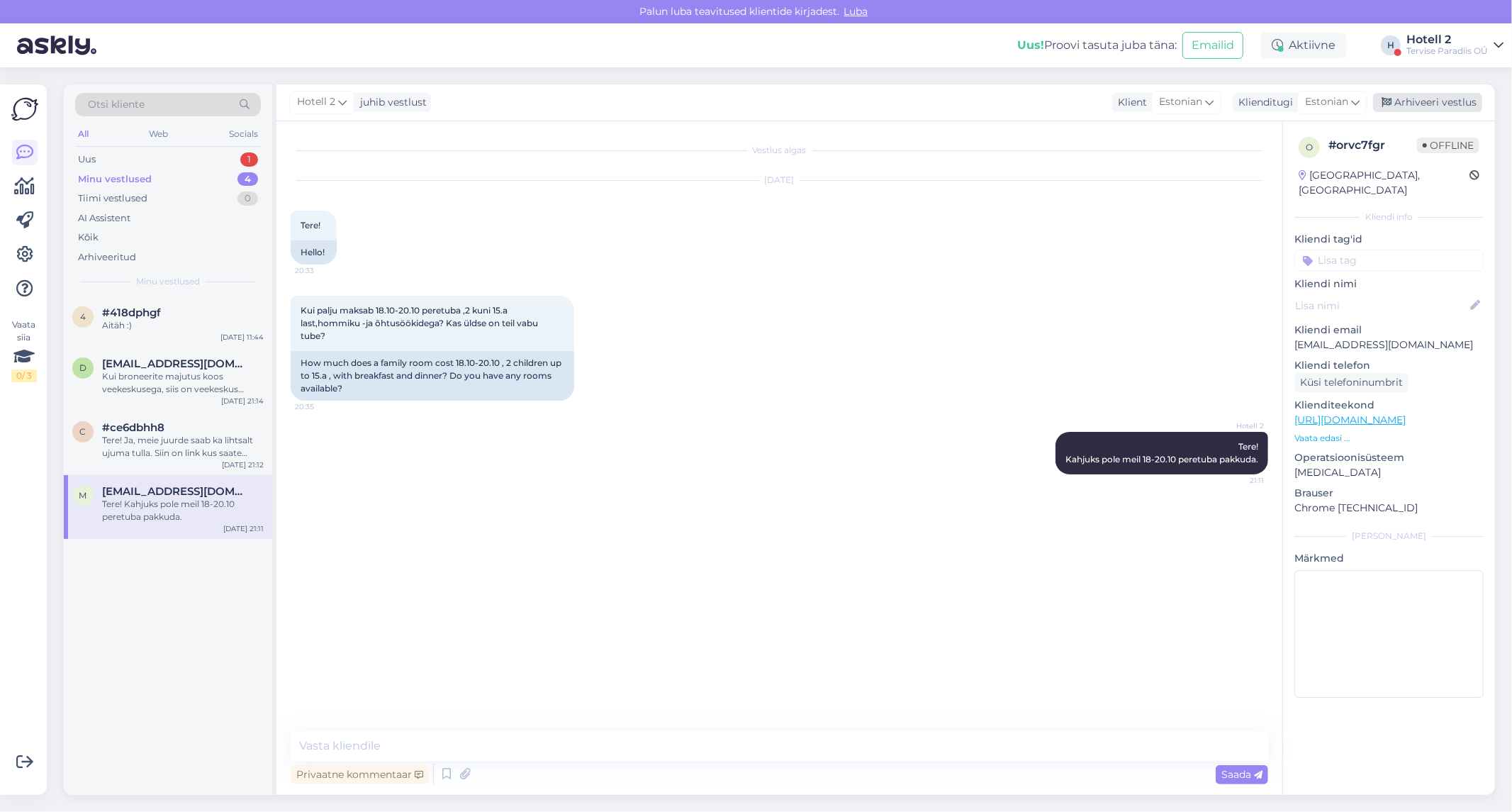
click at [1437, 98] on div "Arhiveeri vestlus" at bounding box center [1427, 103] width 109 height 19
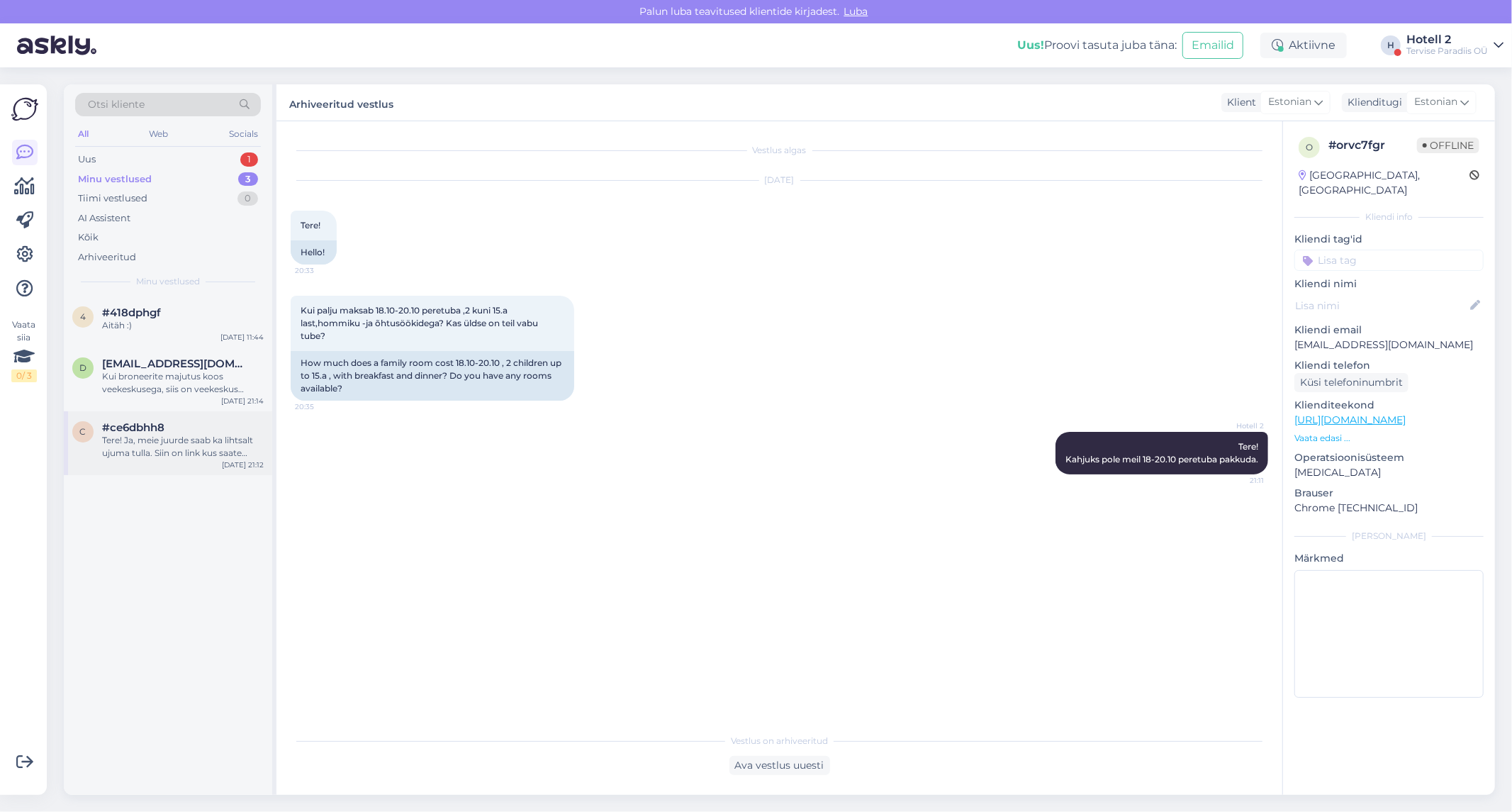
click at [186, 445] on div "Tere! Ja, meie juurde saab ka lihtsalt ujuma tulla. Siin on link kus saate vaad…" at bounding box center [182, 447] width 161 height 26
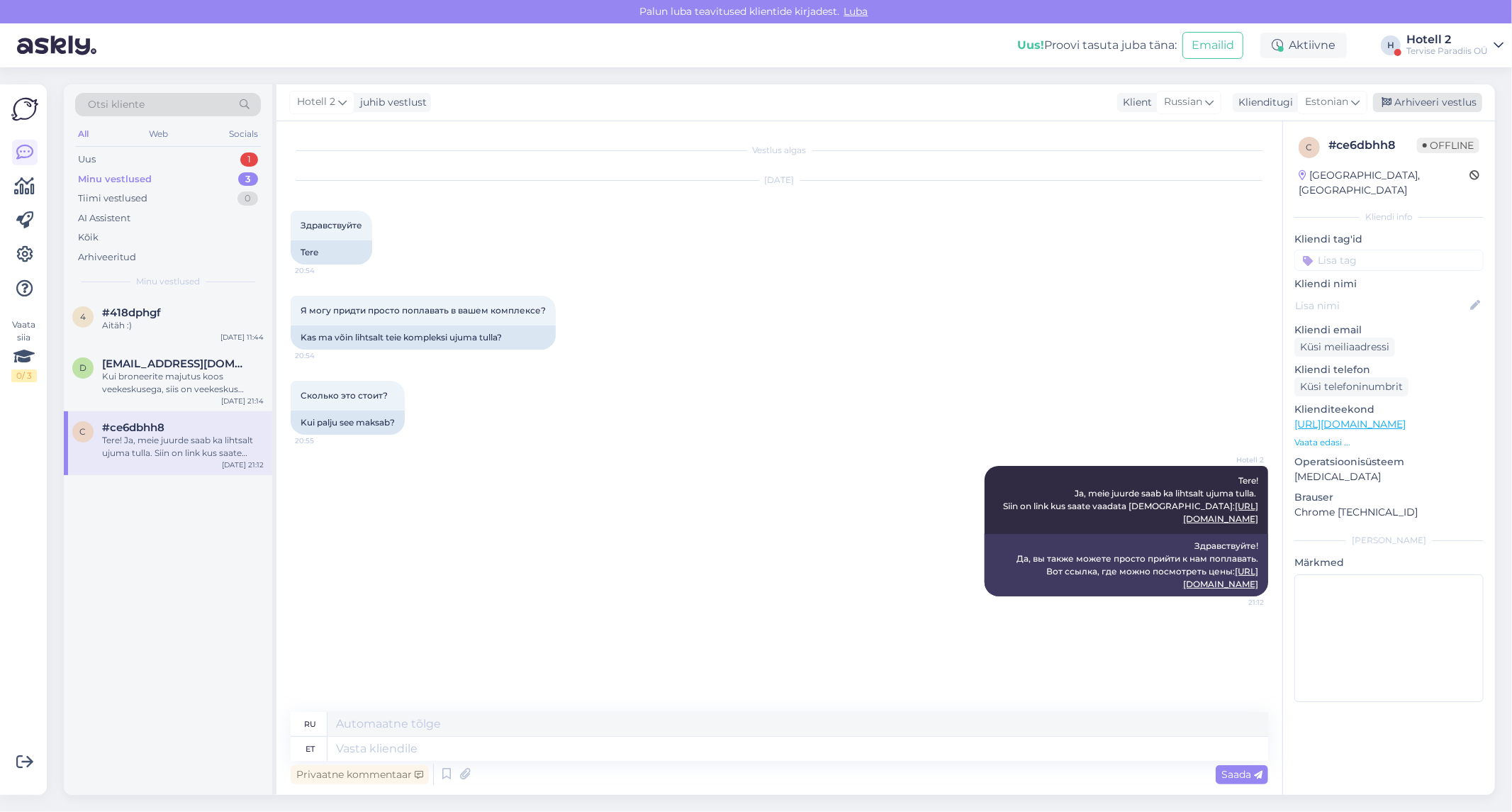
drag, startPoint x: 1443, startPoint y: 96, endPoint x: 1433, endPoint y: 105, distance: 13.5
click at [1440, 98] on div "Arhiveeri vestlus" at bounding box center [1427, 103] width 109 height 19
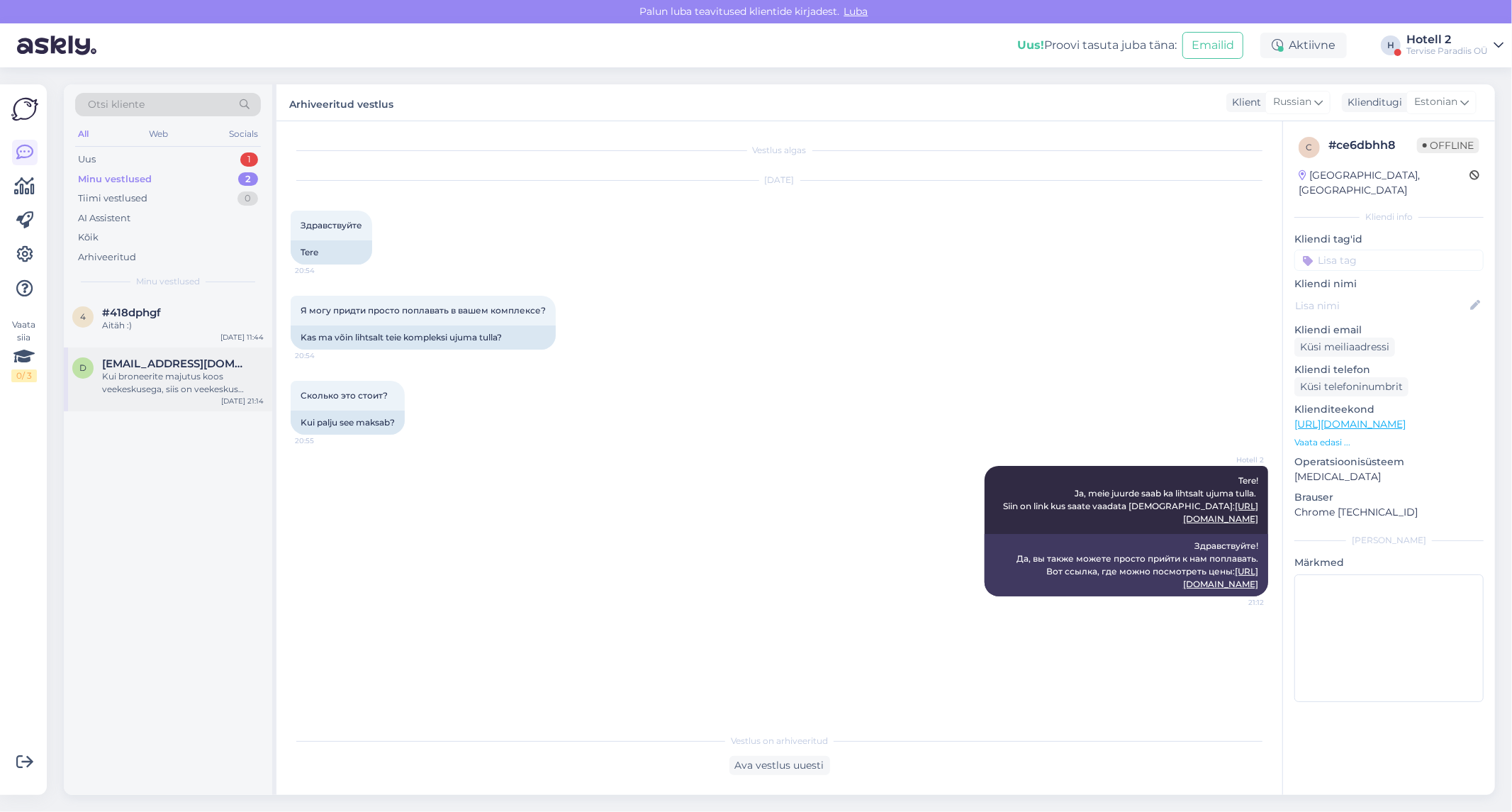
click at [171, 387] on div "Kui broneerite majutus koos veekeskusega, siis on veekeskus hinna sees." at bounding box center [182, 383] width 161 height 26
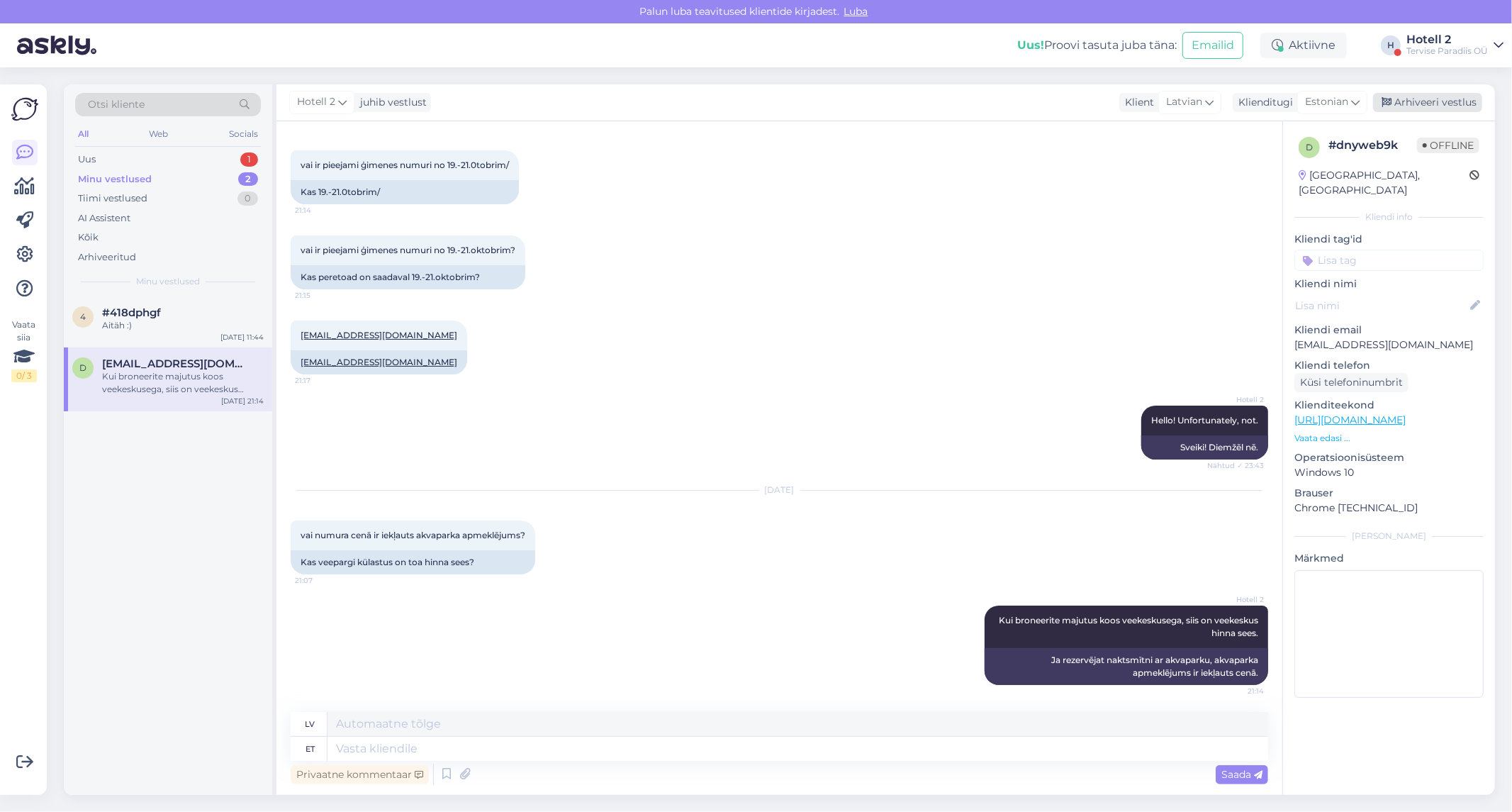
click at [1415, 103] on div "Arhiveeri vestlus" at bounding box center [1427, 103] width 109 height 19
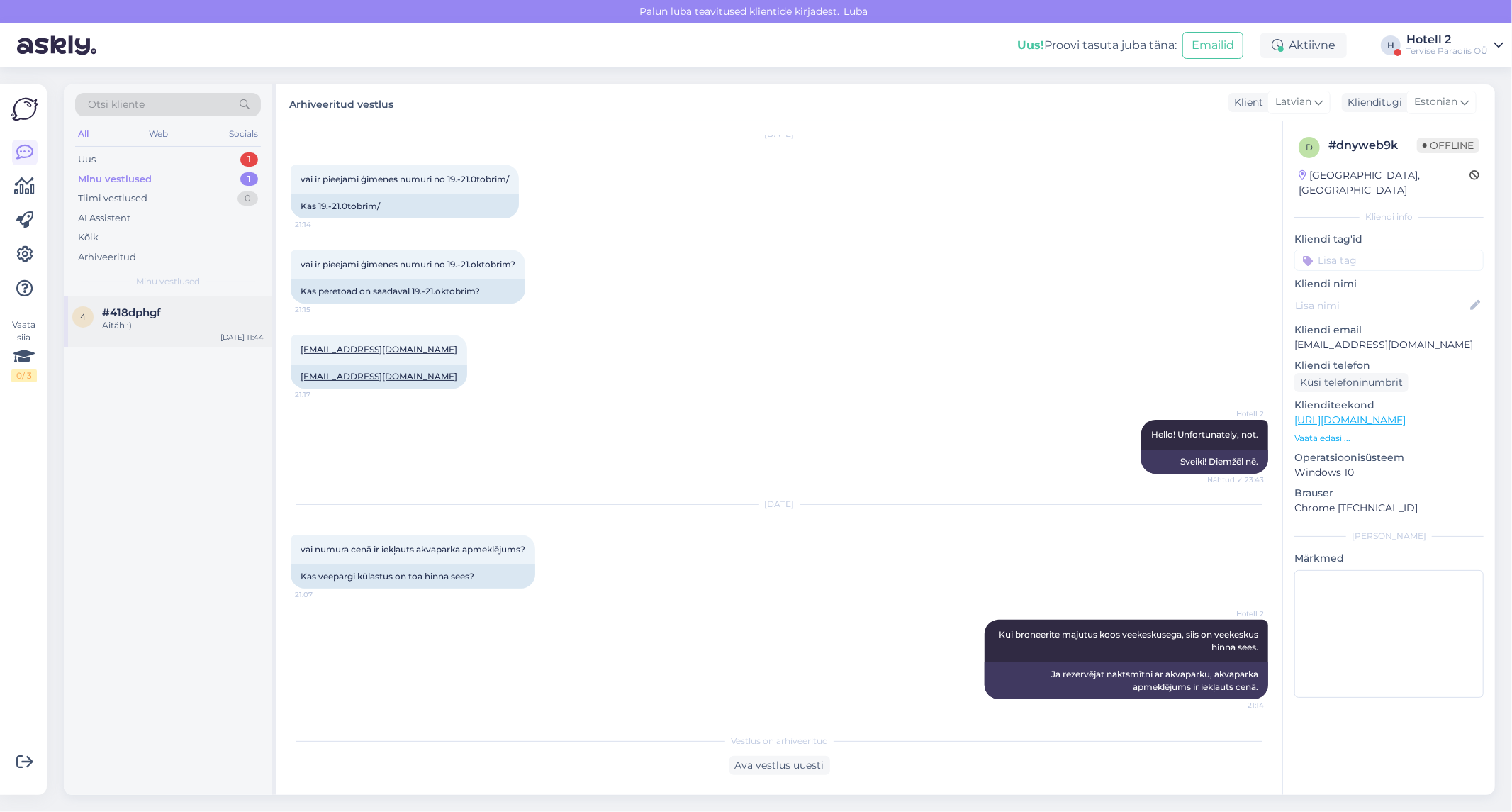
click at [135, 311] on span "#418dphgf" at bounding box center [131, 313] width 59 height 13
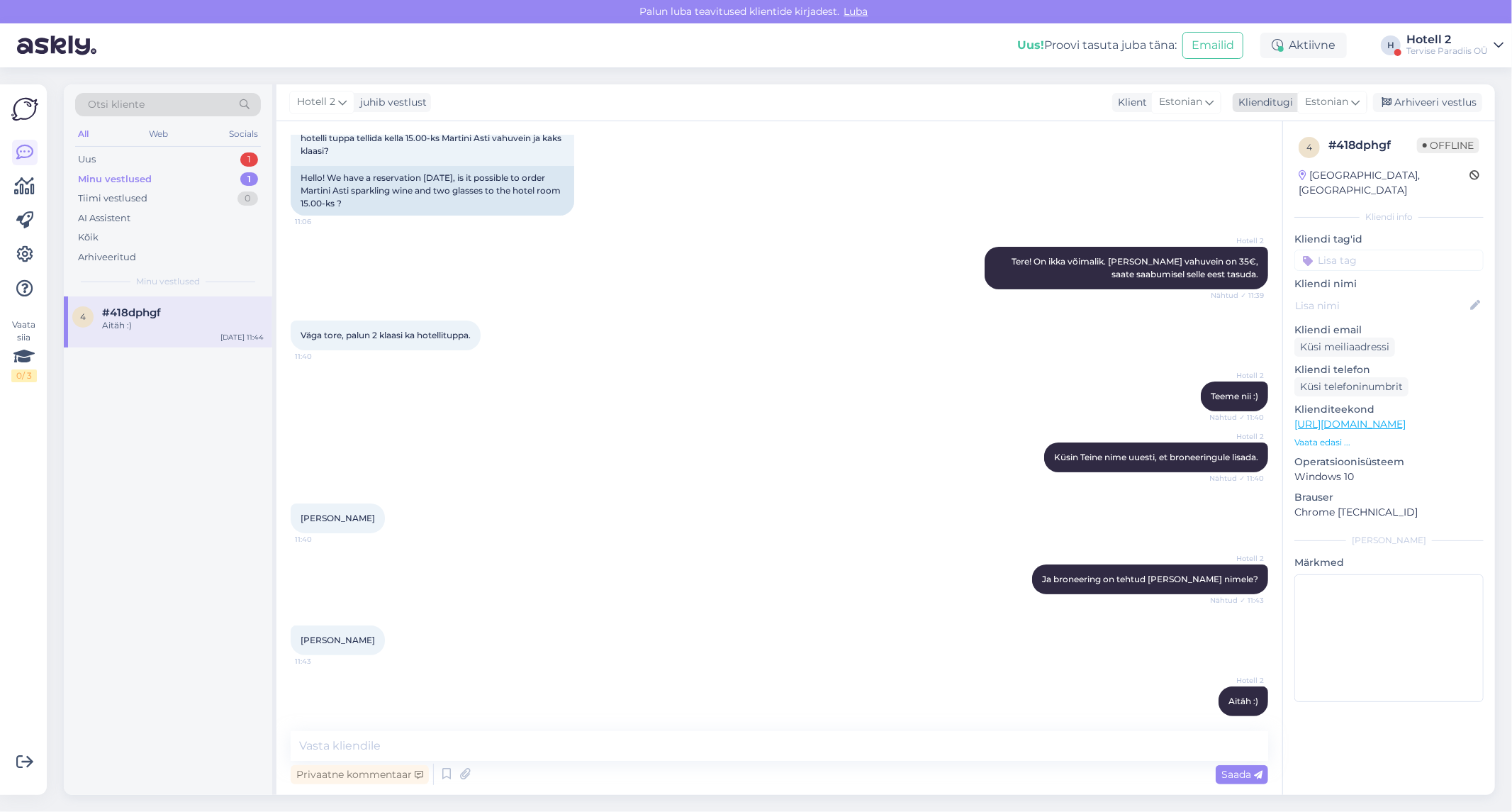
drag, startPoint x: 1403, startPoint y: 100, endPoint x: 1378, endPoint y: 108, distance: 26.2
click at [1403, 101] on div "Arhiveeri vestlus" at bounding box center [1427, 103] width 109 height 19
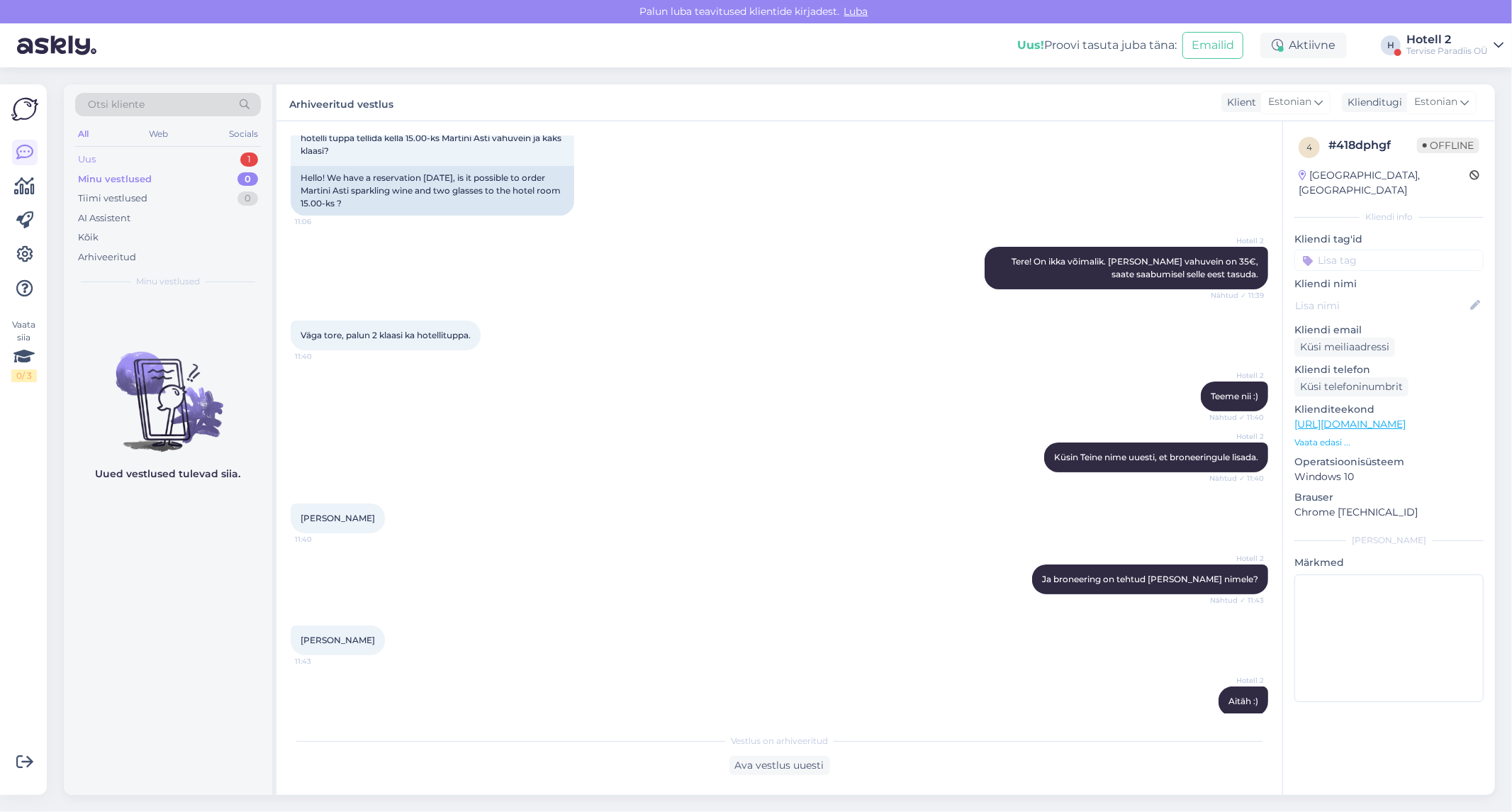
click at [135, 152] on div "Uus 1" at bounding box center [168, 160] width 186 height 20
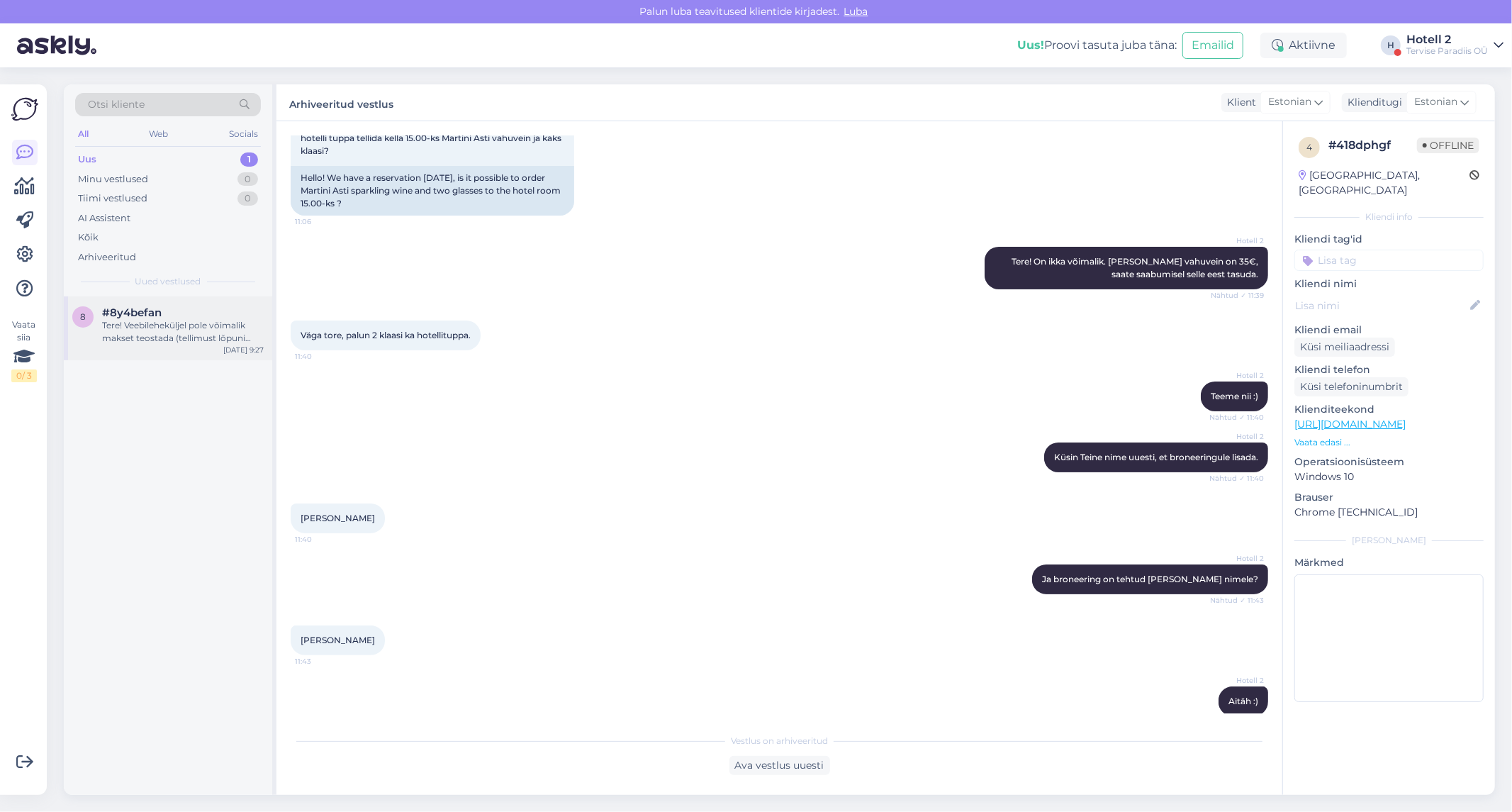
click at [149, 316] on span "#8y4befan" at bounding box center [131, 313] width 60 height 13
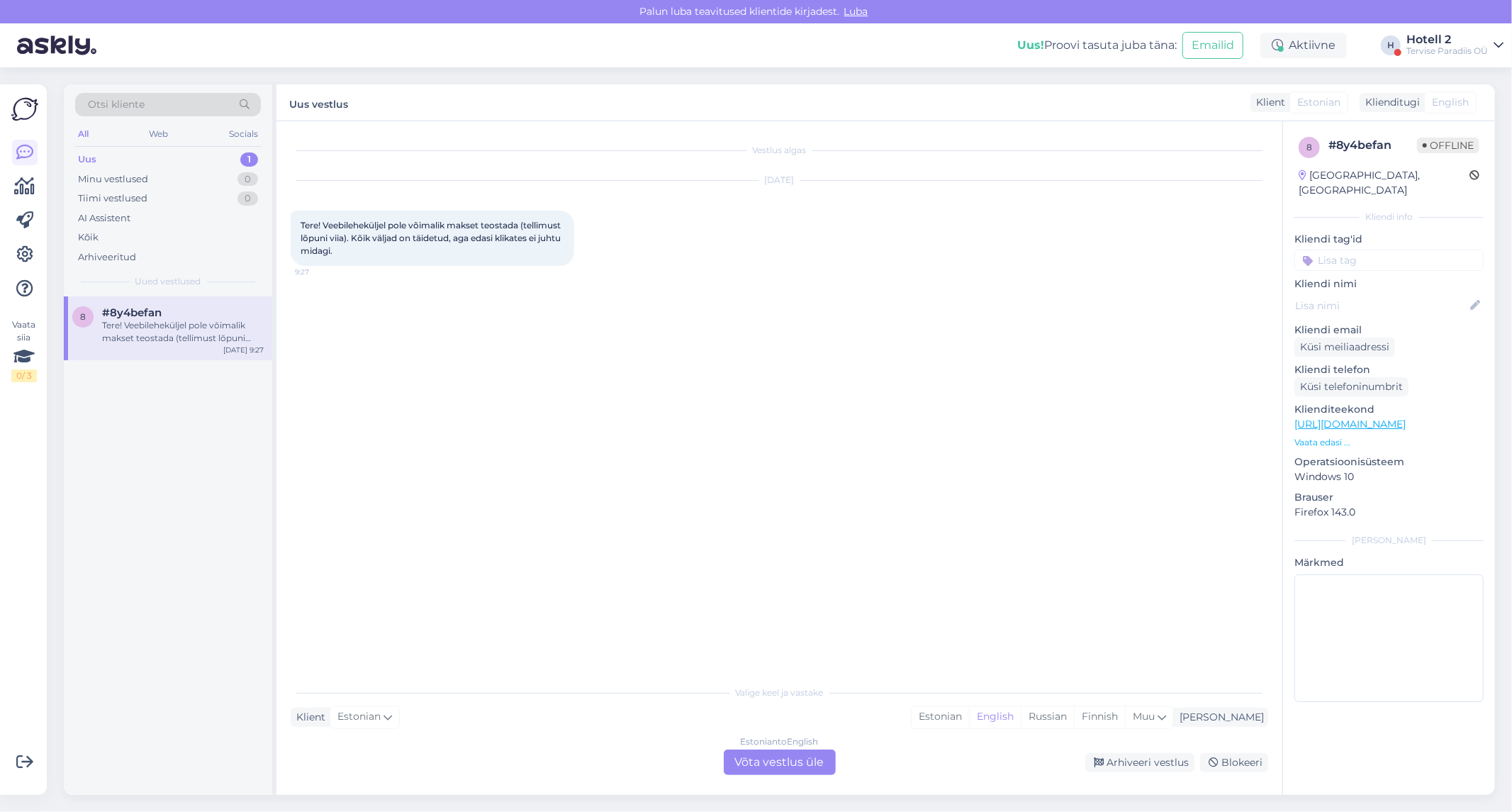
scroll to position [0, 0]
click at [799, 753] on div "Estonian to English Võta vestlus üle" at bounding box center [779, 763] width 112 height 26
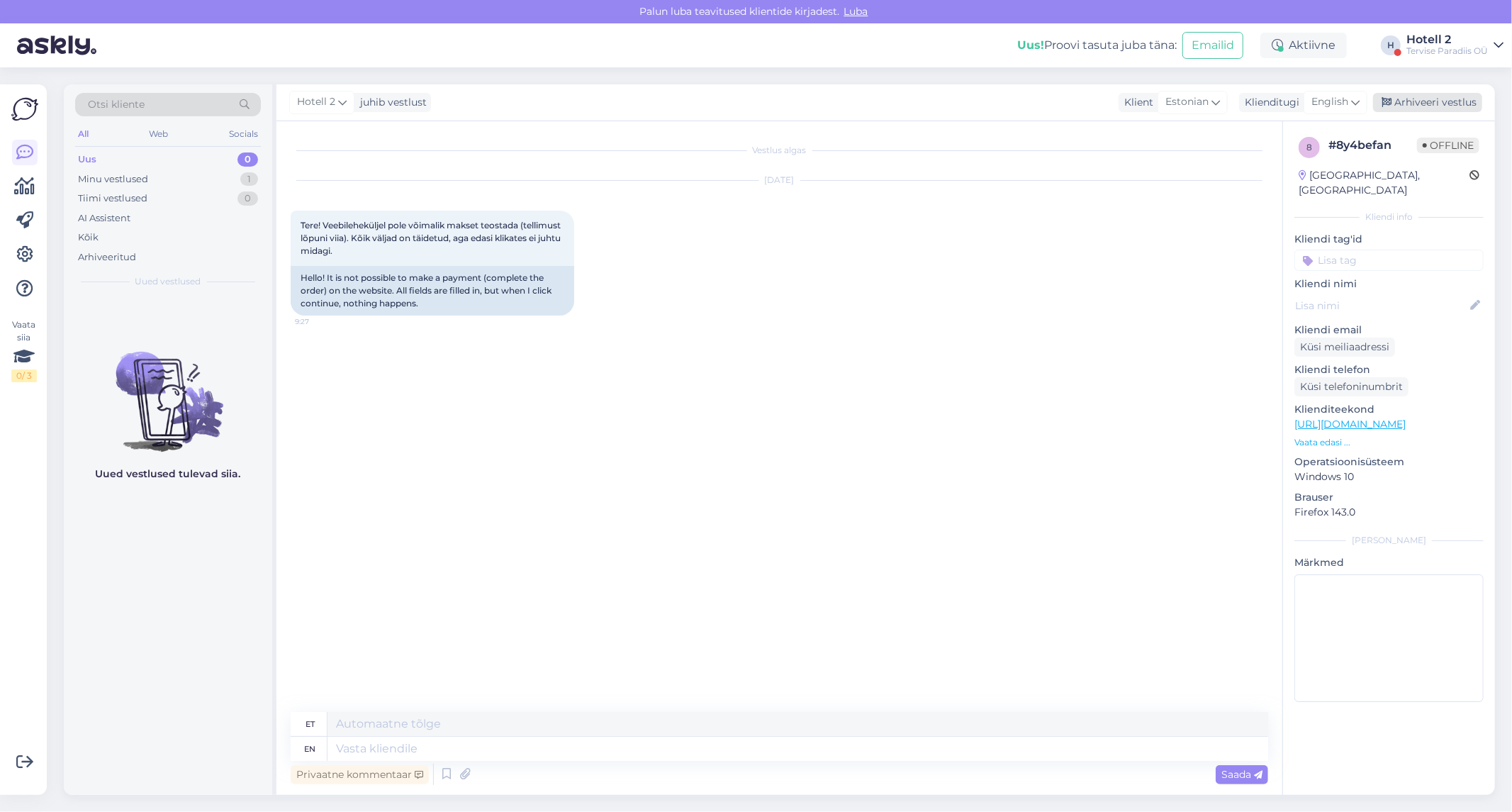
click at [1459, 104] on div "Arhiveeri vestlus" at bounding box center [1427, 103] width 109 height 19
